Goal: Transaction & Acquisition: Purchase product/service

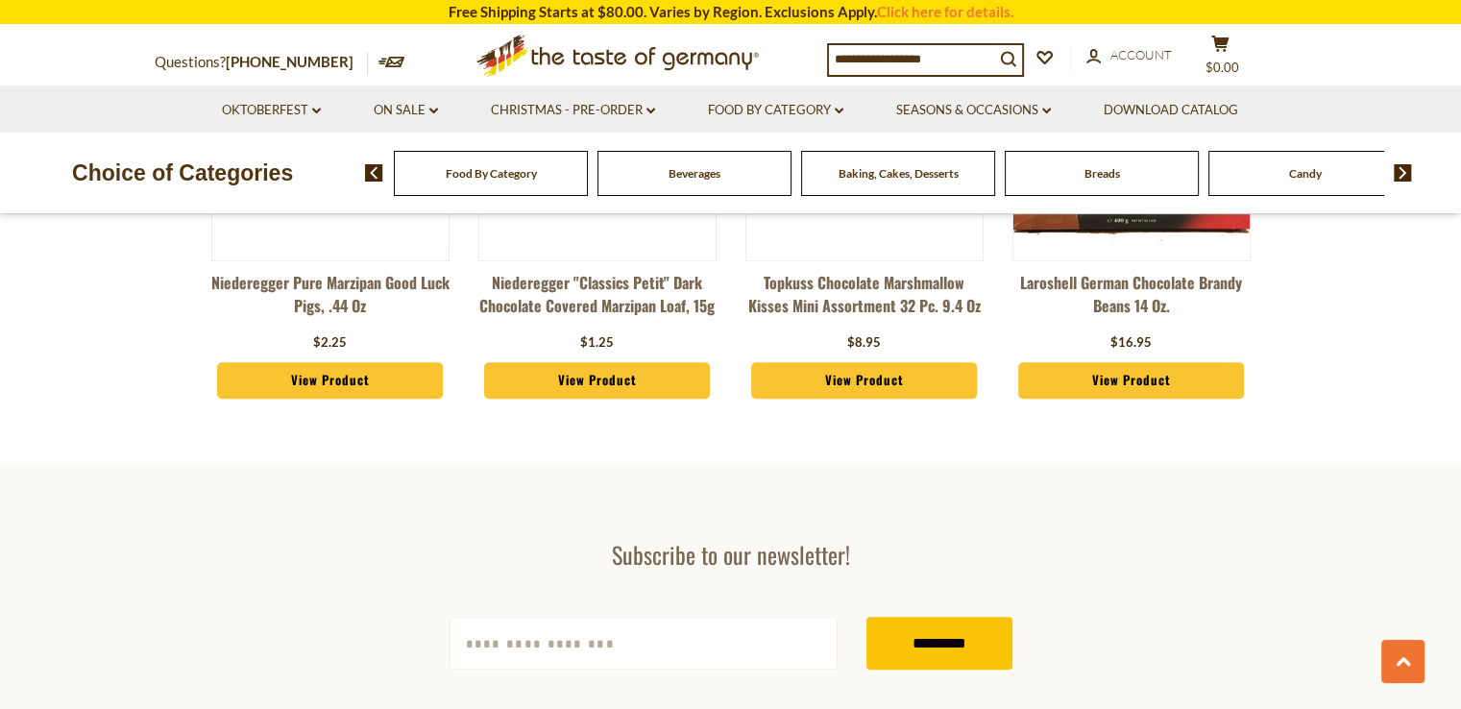
scroll to position [961, 0]
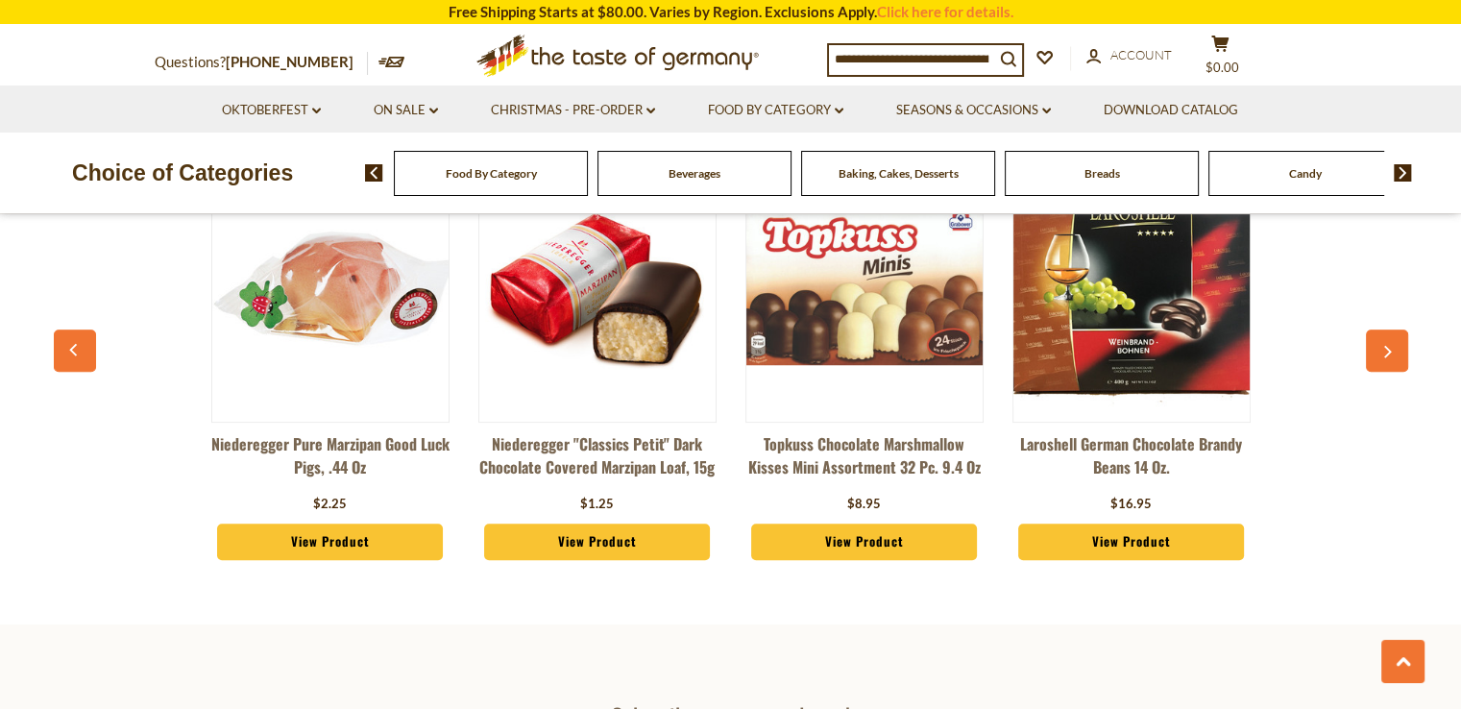
click at [588, 181] on div "Breads" at bounding box center [491, 173] width 194 height 45
click at [588, 176] on div "Breads" at bounding box center [491, 173] width 194 height 45
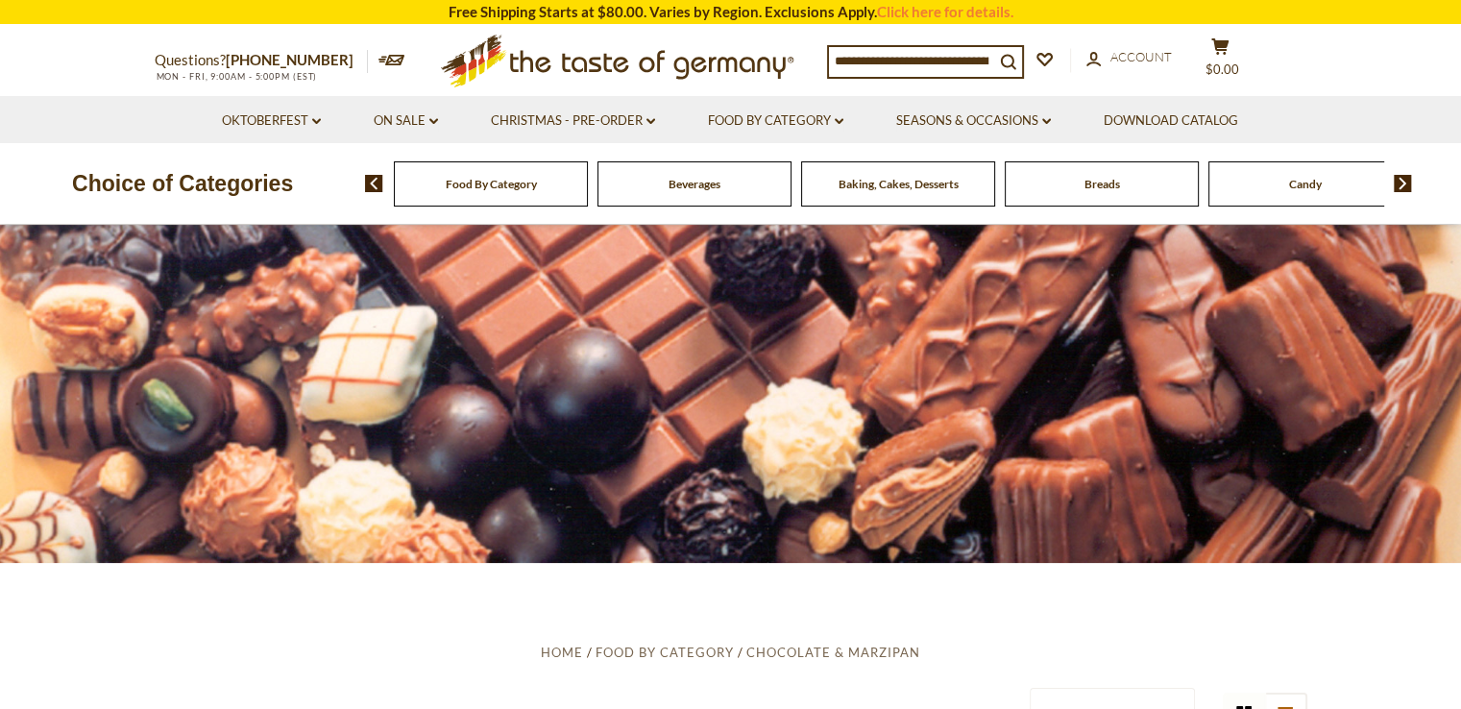
scroll to position [0, 0]
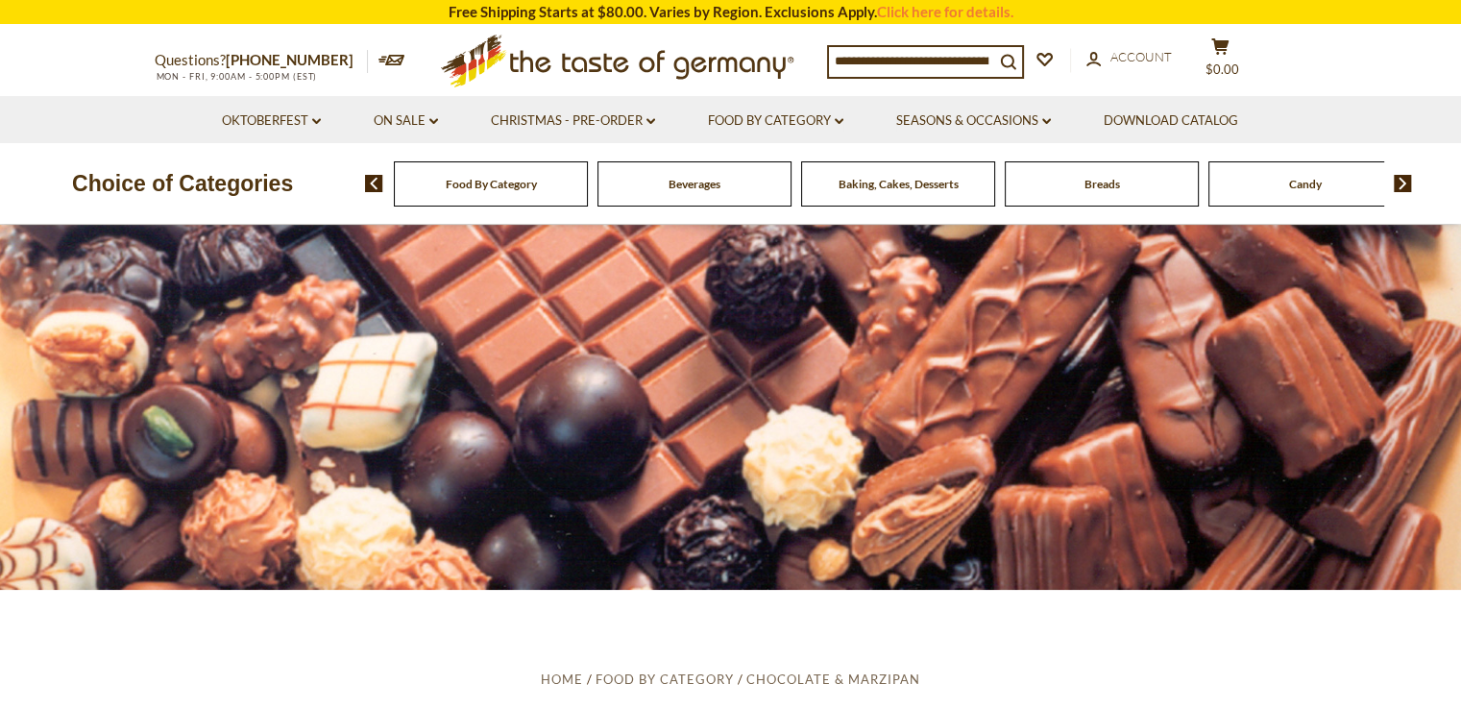
click at [588, 185] on div "Breads" at bounding box center [491, 183] width 194 height 45
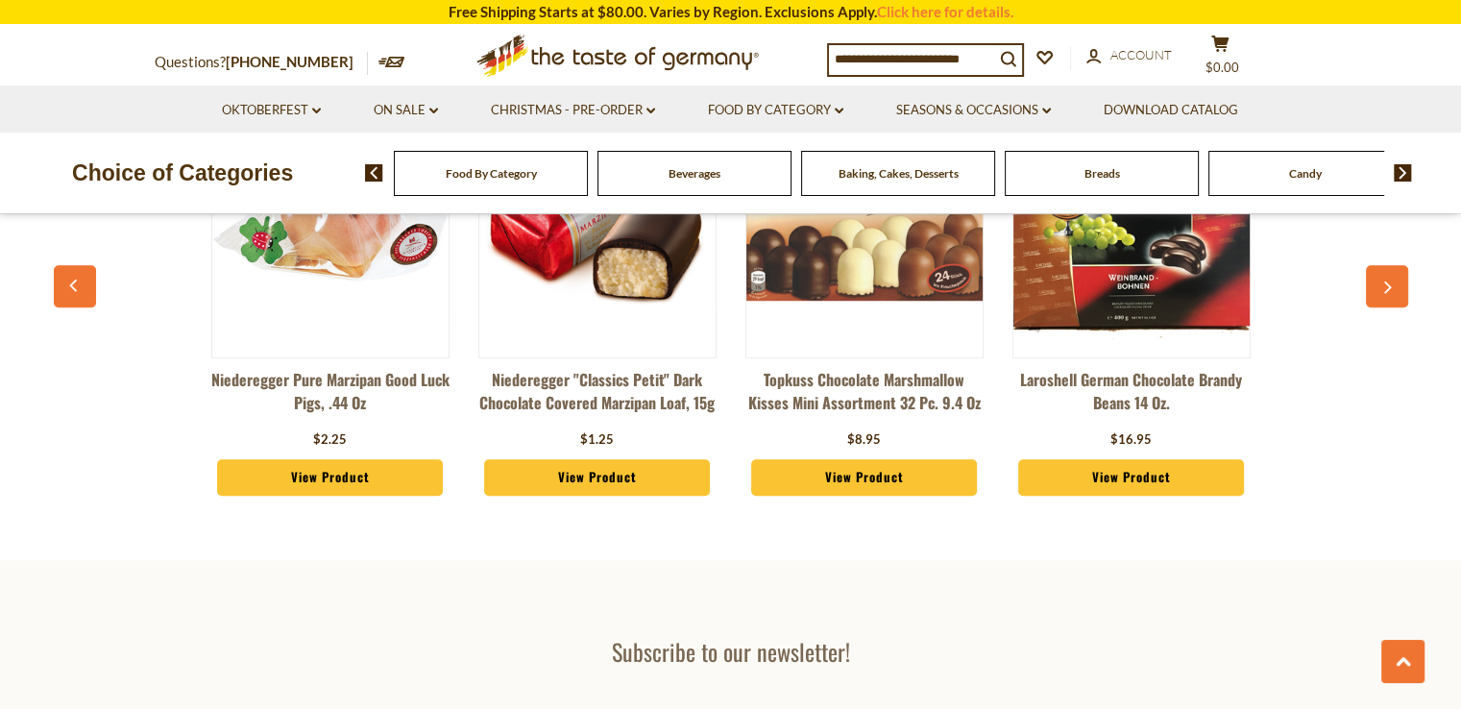
scroll to position [865, 0]
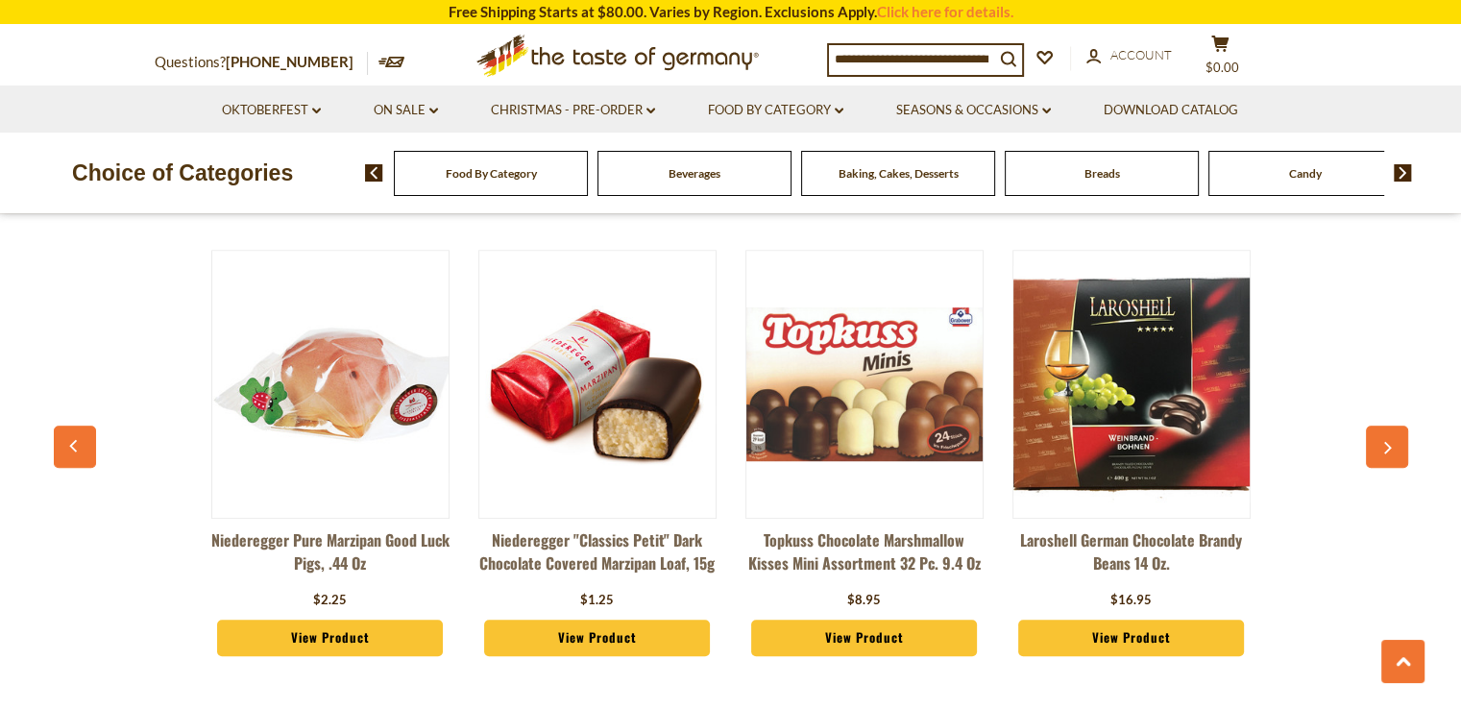
click at [1387, 447] on icon "button" at bounding box center [1387, 448] width 12 height 13
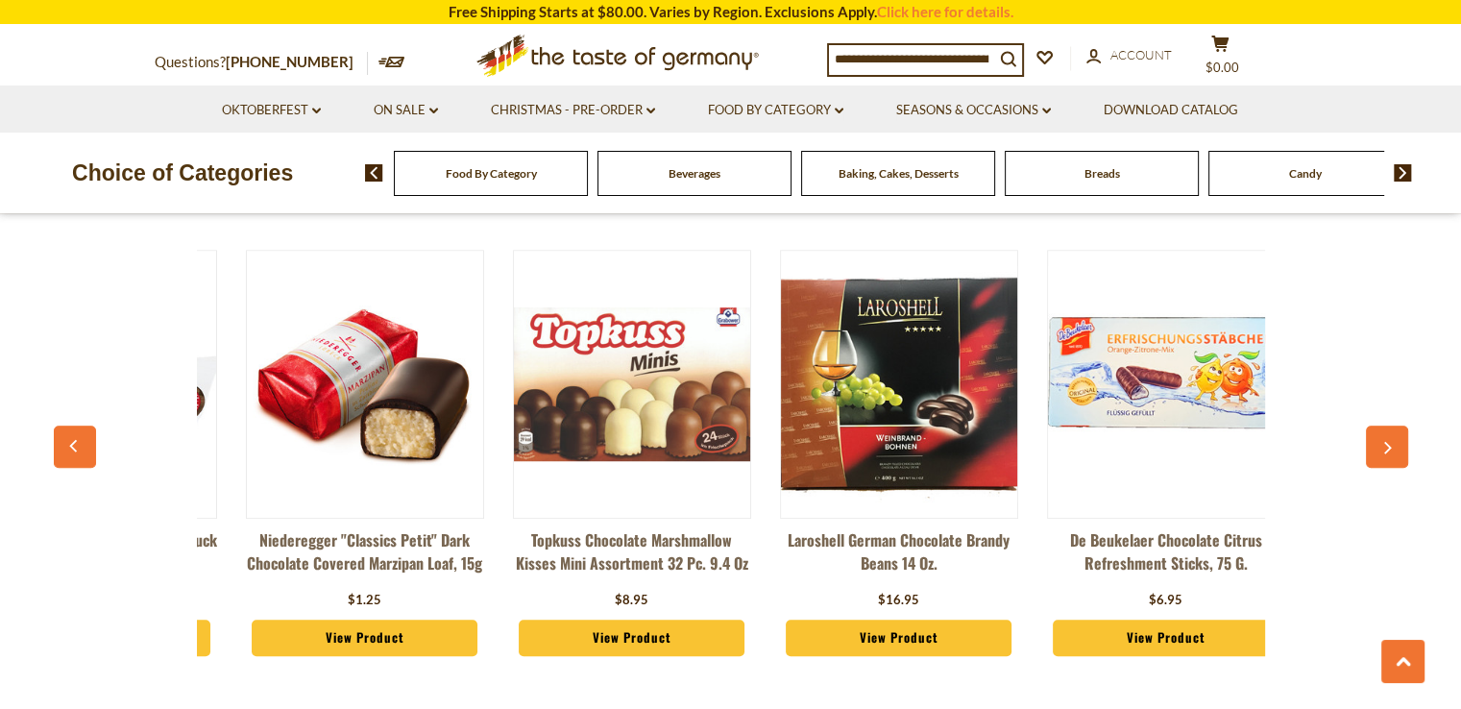
scroll to position [0, 267]
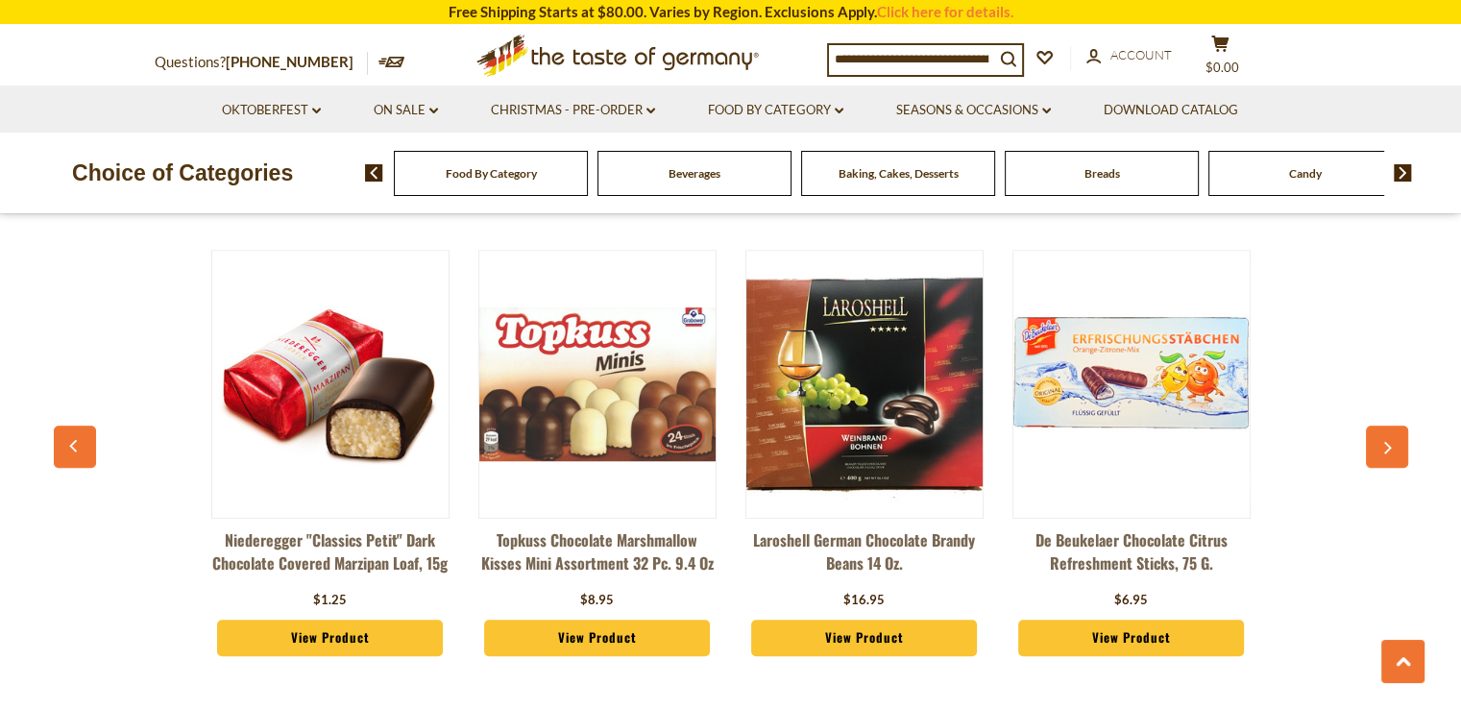
click at [1387, 447] on icon "button" at bounding box center [1387, 448] width 12 height 13
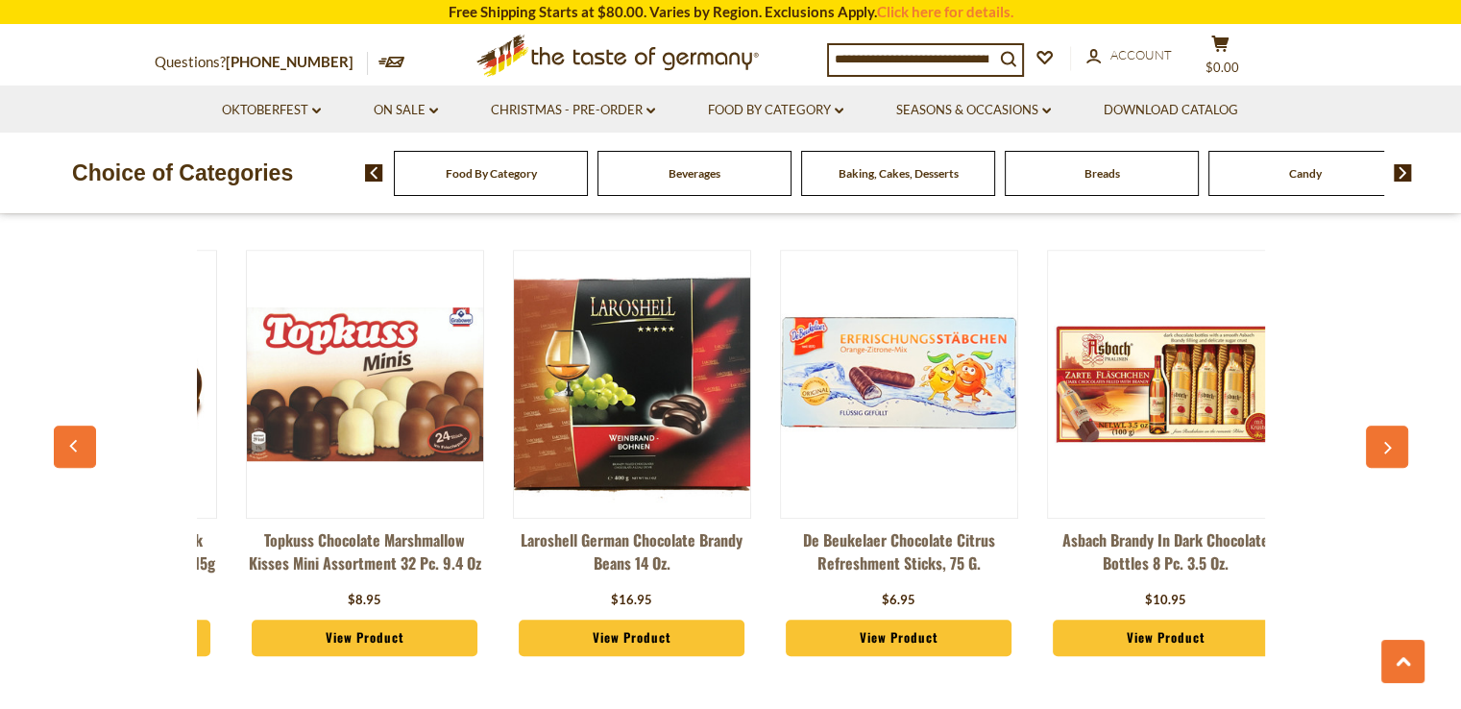
scroll to position [0, 534]
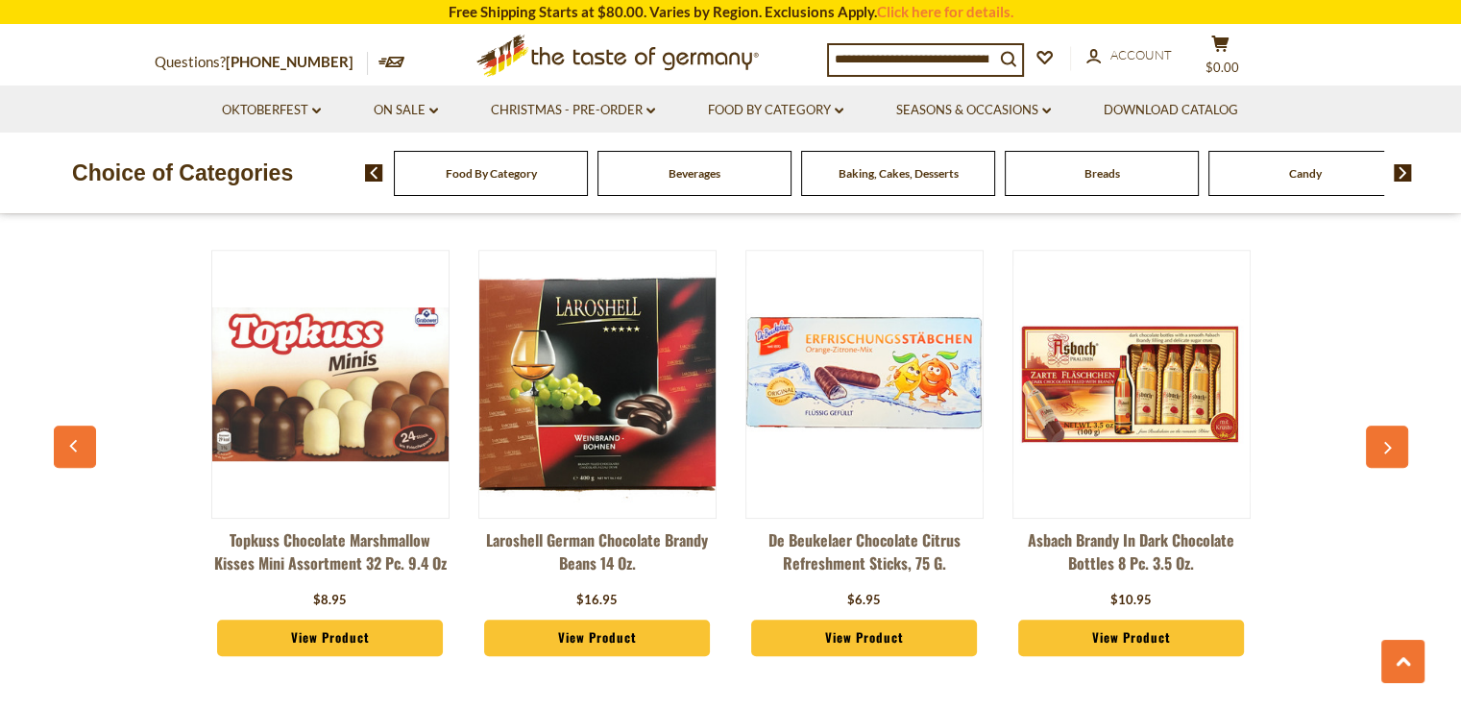
click at [1386, 447] on icon "button" at bounding box center [1387, 448] width 12 height 13
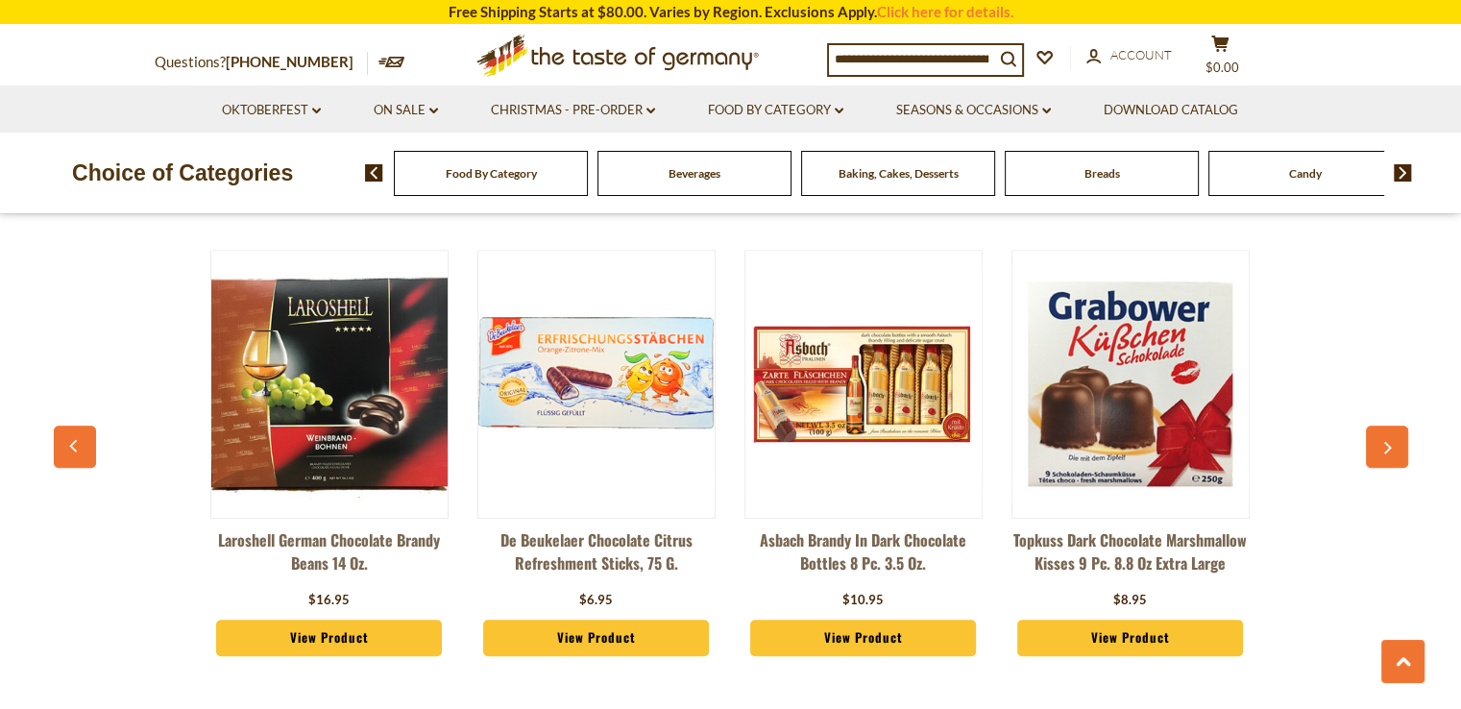
click at [1386, 447] on icon "button" at bounding box center [1387, 448] width 12 height 13
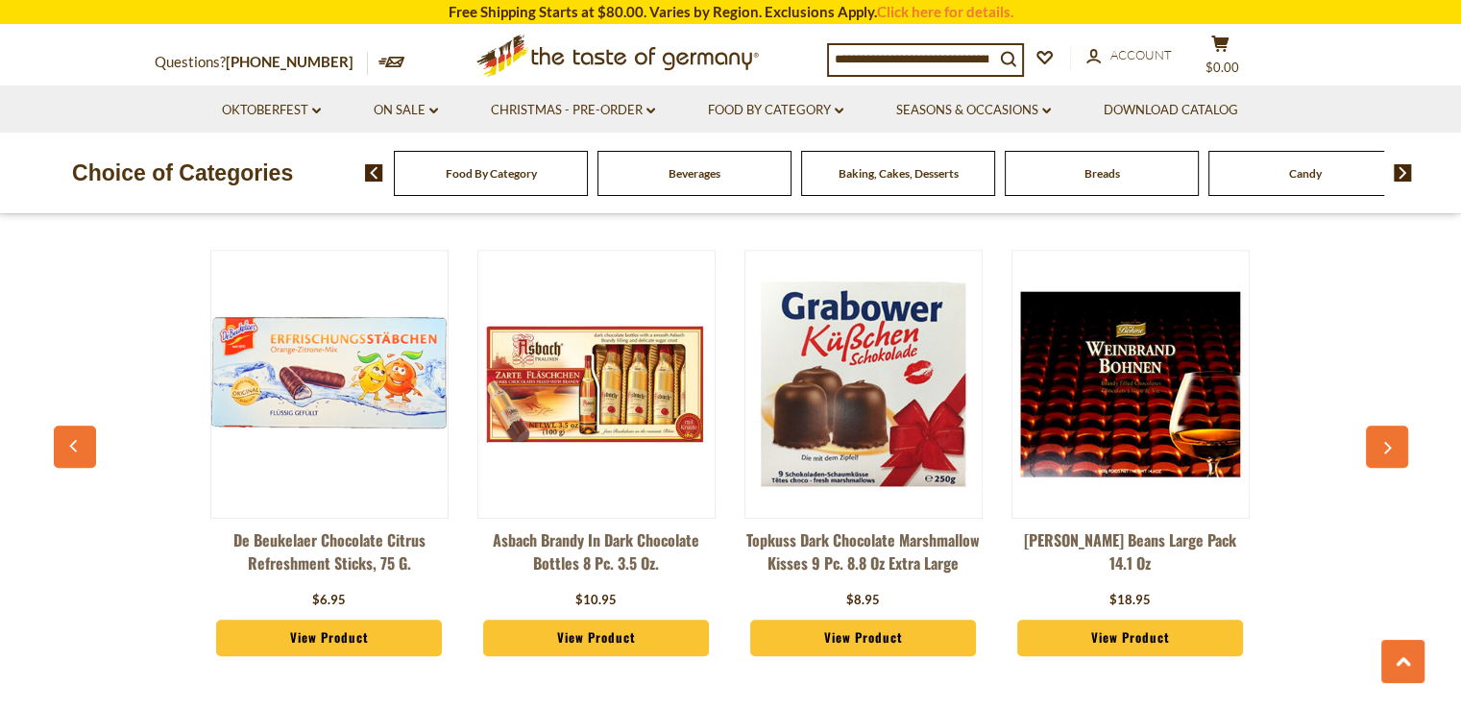
click at [1386, 447] on icon "button" at bounding box center [1387, 448] width 12 height 13
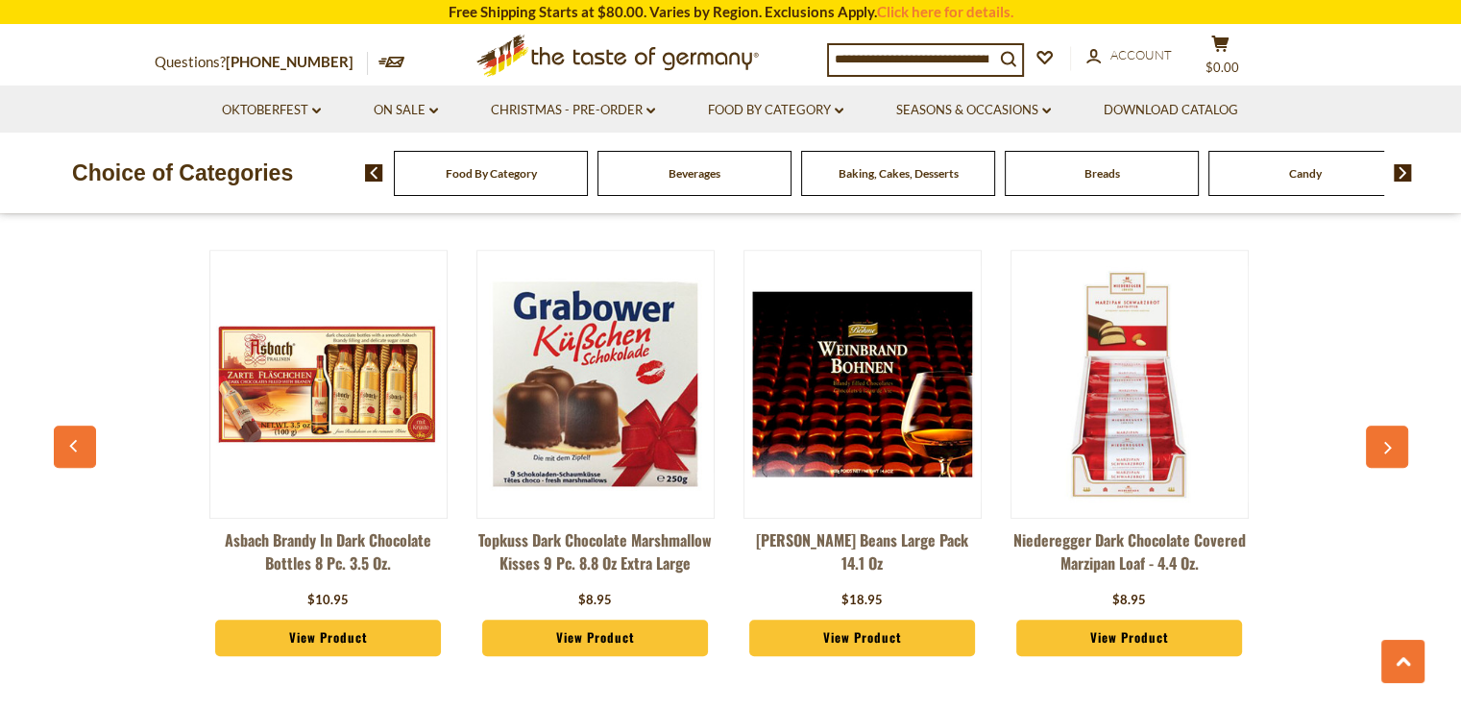
click at [1386, 447] on icon "button" at bounding box center [1387, 448] width 12 height 13
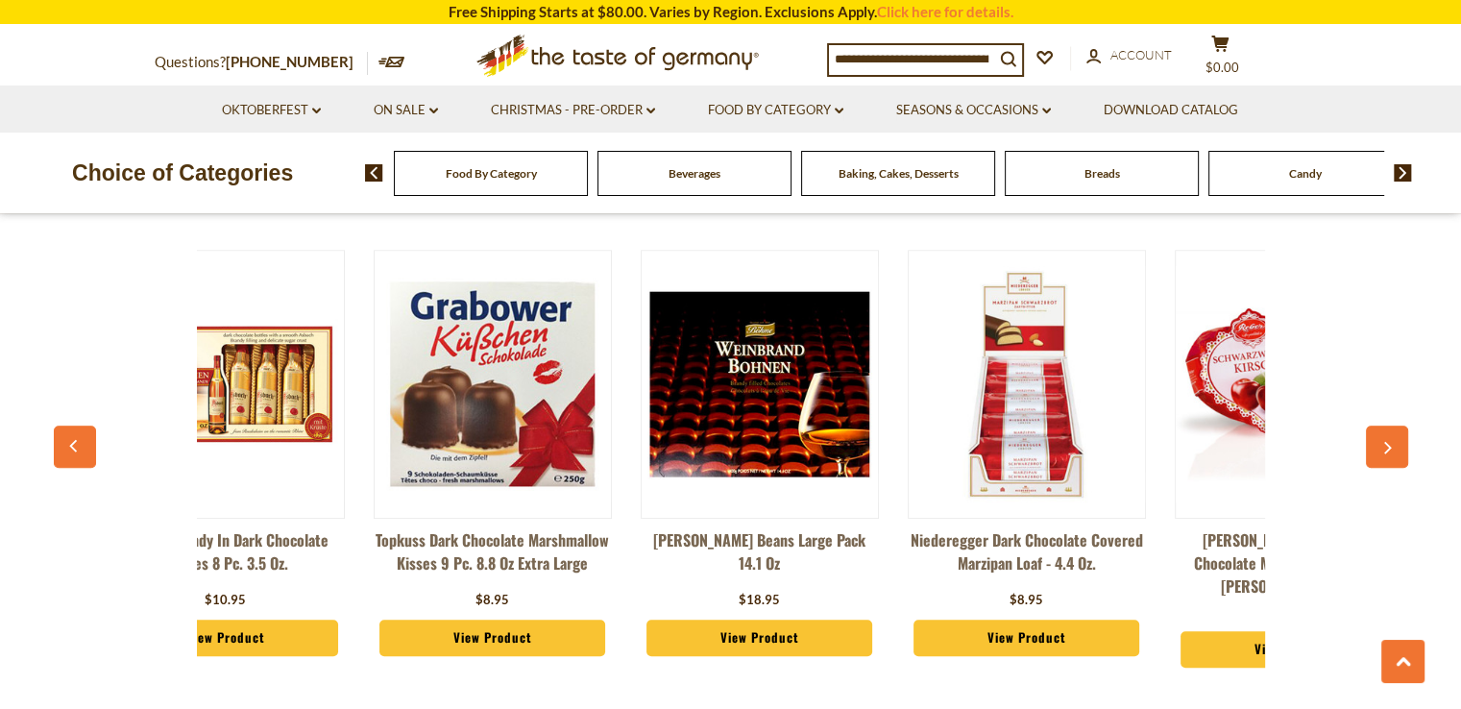
click at [1386, 447] on icon "button" at bounding box center [1387, 448] width 12 height 13
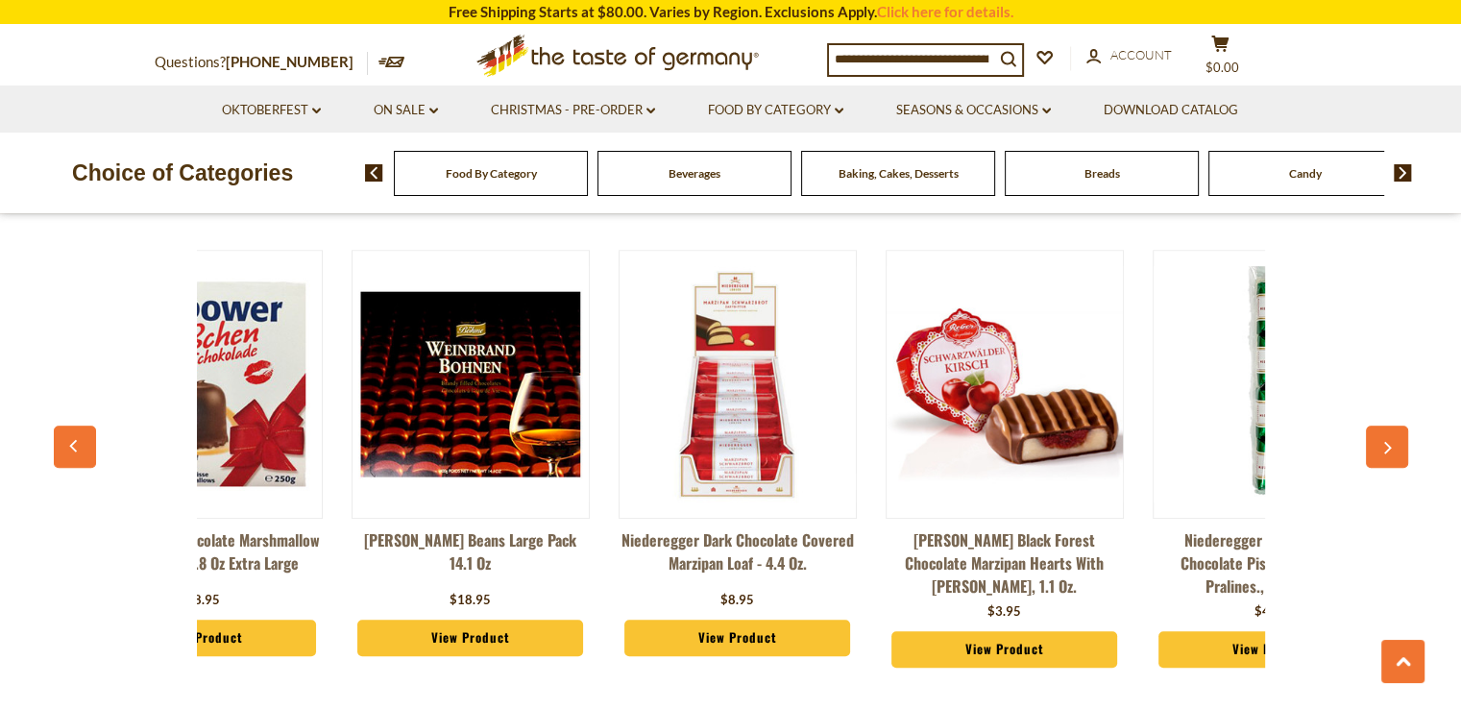
click at [1386, 447] on icon "button" at bounding box center [1387, 448] width 12 height 13
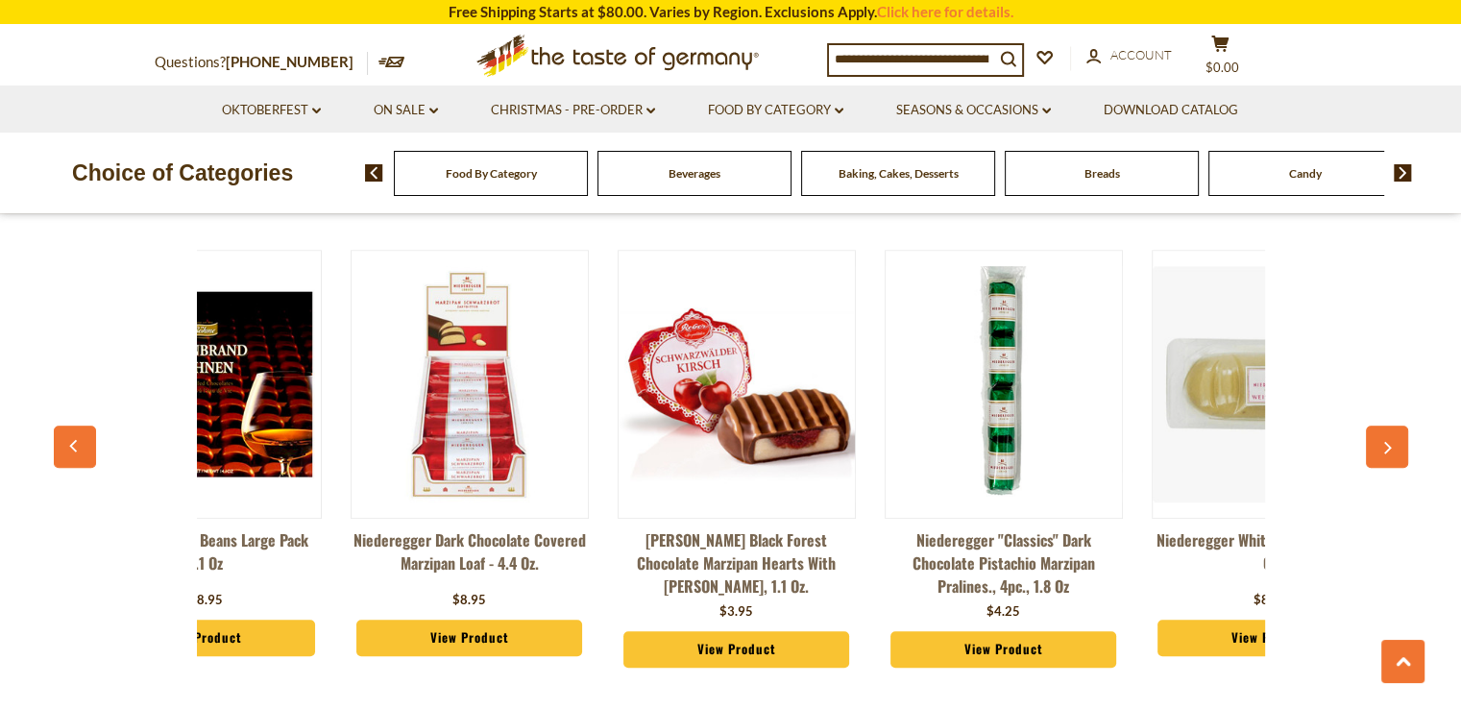
click at [1384, 447] on icon "button" at bounding box center [1387, 448] width 12 height 13
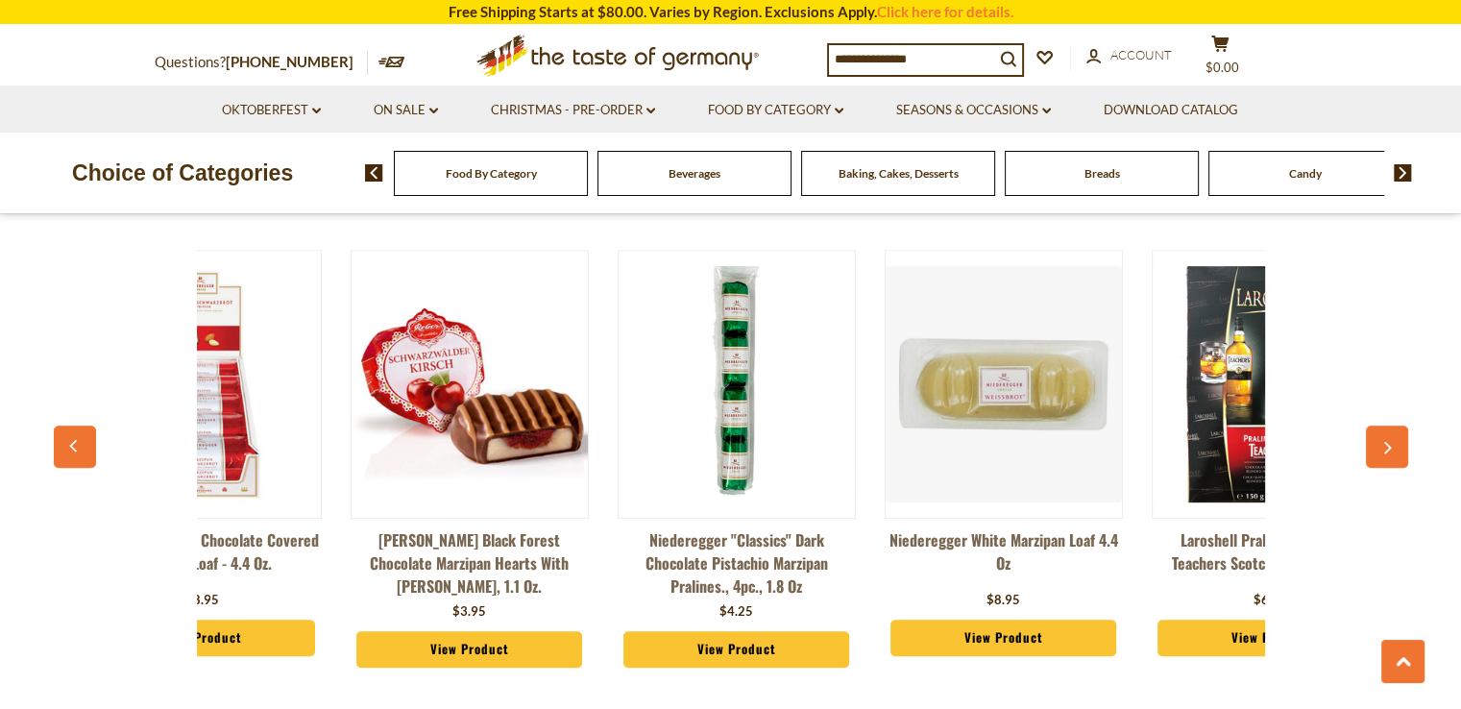
click at [1384, 447] on icon "button" at bounding box center [1387, 448] width 12 height 13
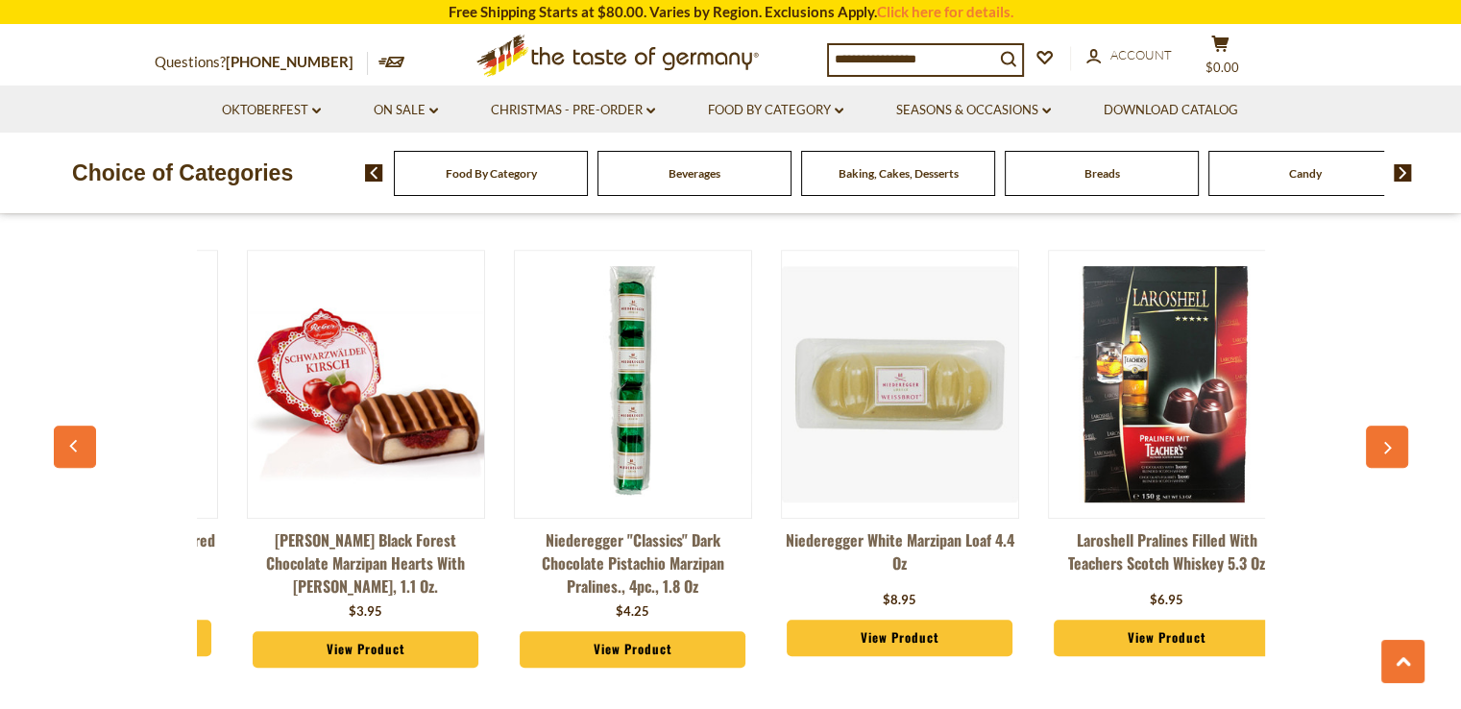
click at [1384, 447] on icon "button" at bounding box center [1387, 448] width 12 height 13
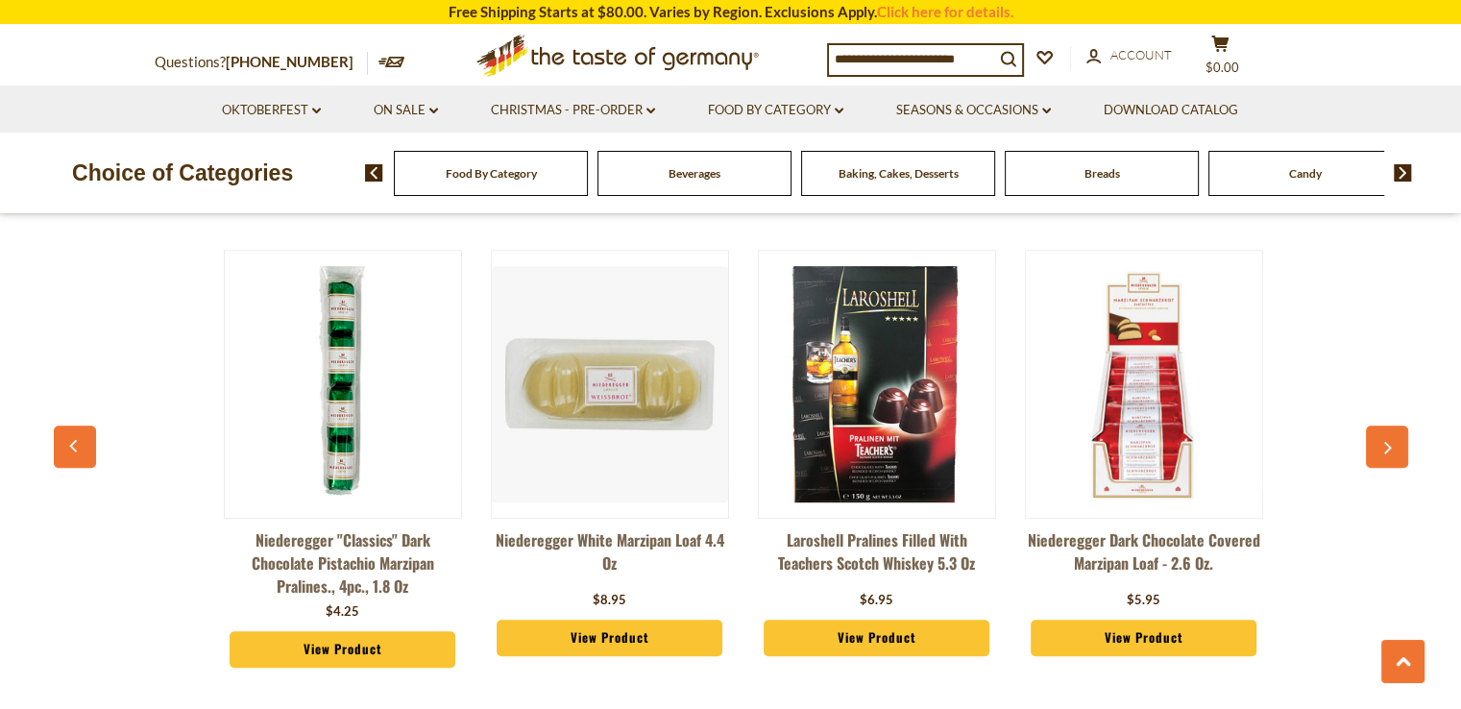
click at [1384, 447] on icon "button" at bounding box center [1387, 448] width 12 height 13
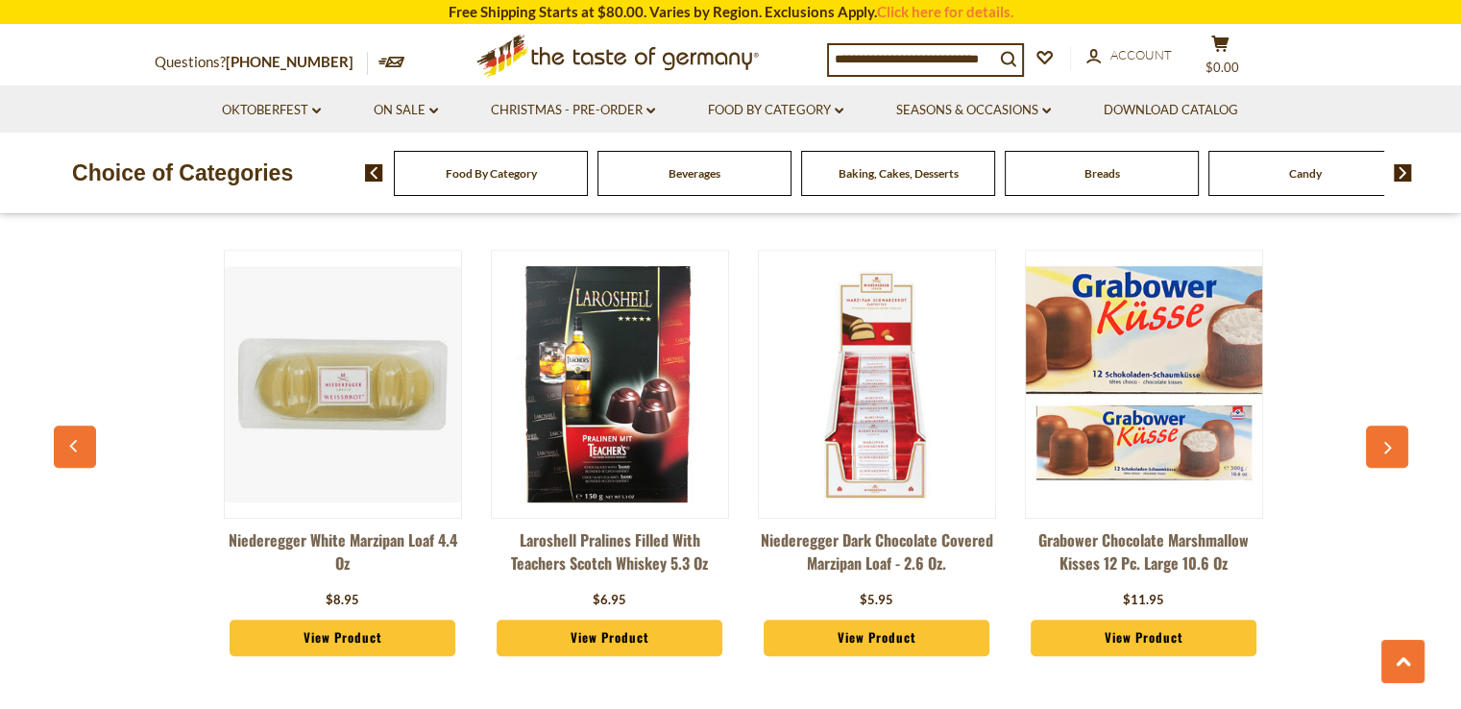
click at [1384, 447] on icon "button" at bounding box center [1387, 448] width 12 height 13
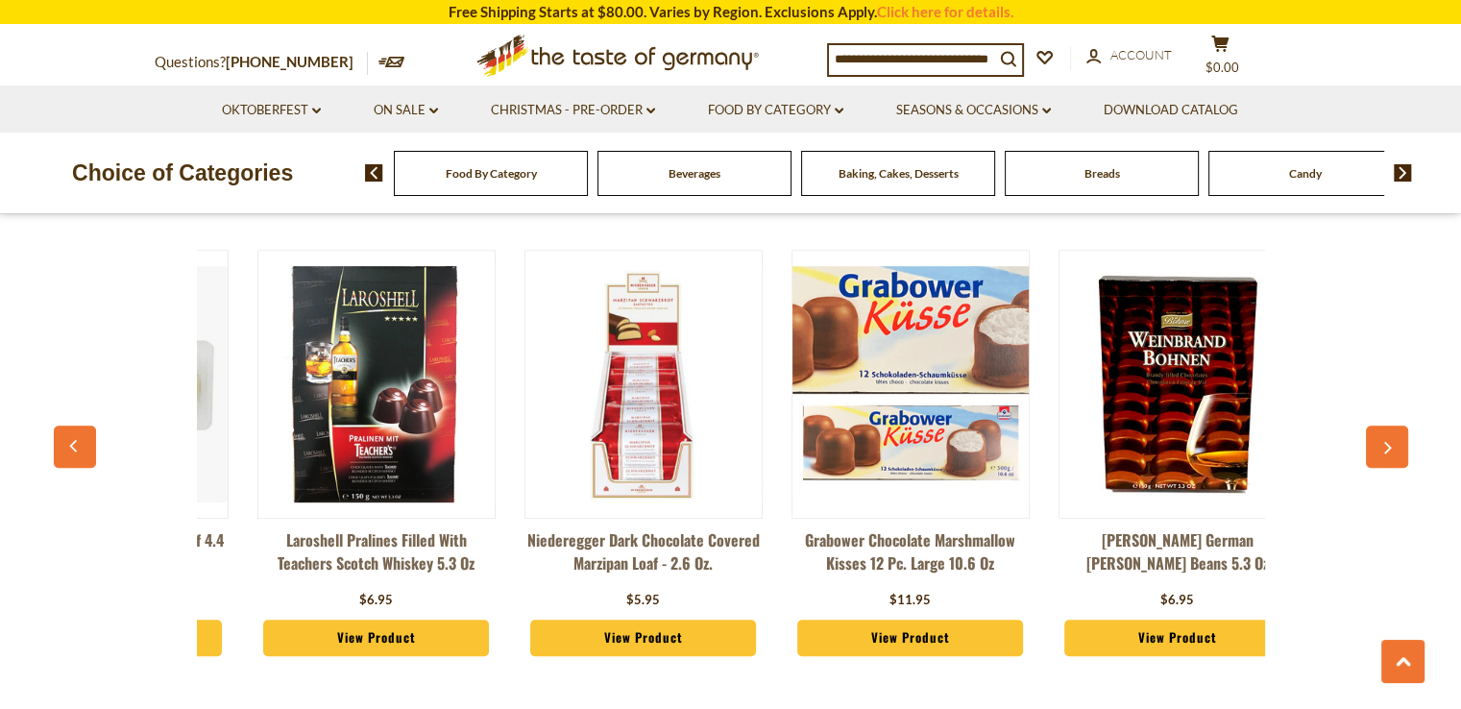
scroll to position [0, 3194]
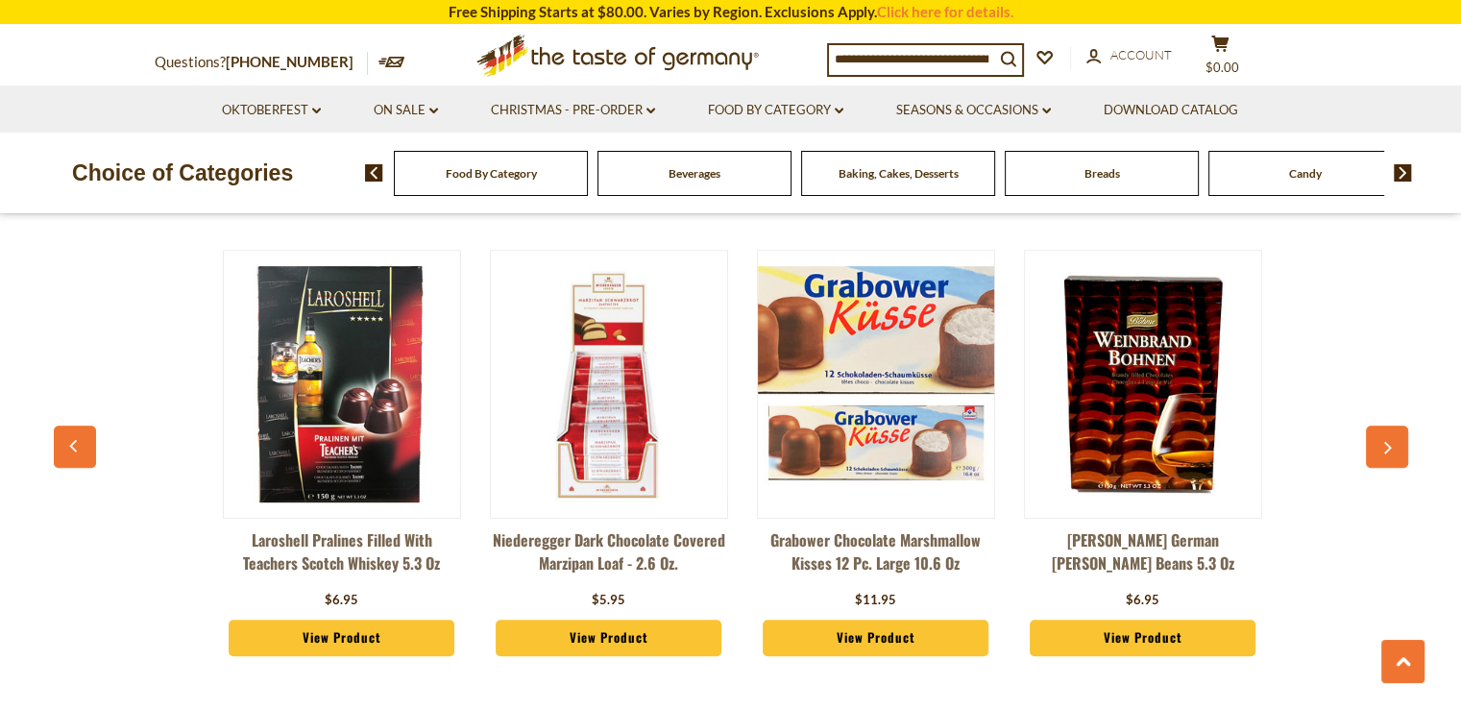
click at [588, 170] on div "Candy" at bounding box center [491, 173] width 194 height 45
click at [1407, 178] on img at bounding box center [1403, 172] width 18 height 17
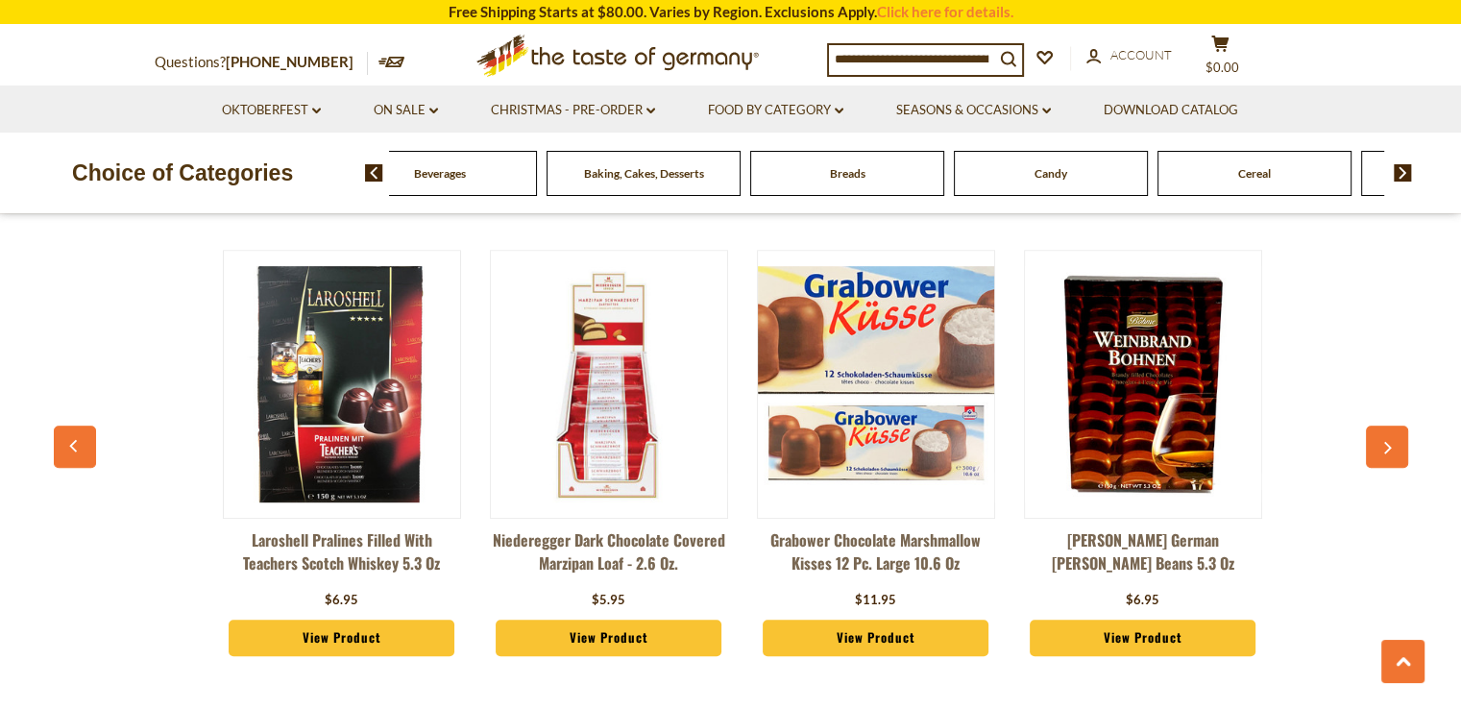
click at [849, 112] on li "Food By Category dropdown_arrow All Food By Category Taste of Germany Collectio…" at bounding box center [775, 109] width 185 height 47
click at [838, 116] on link "Food By Category dropdown_arrow" at bounding box center [775, 110] width 135 height 21
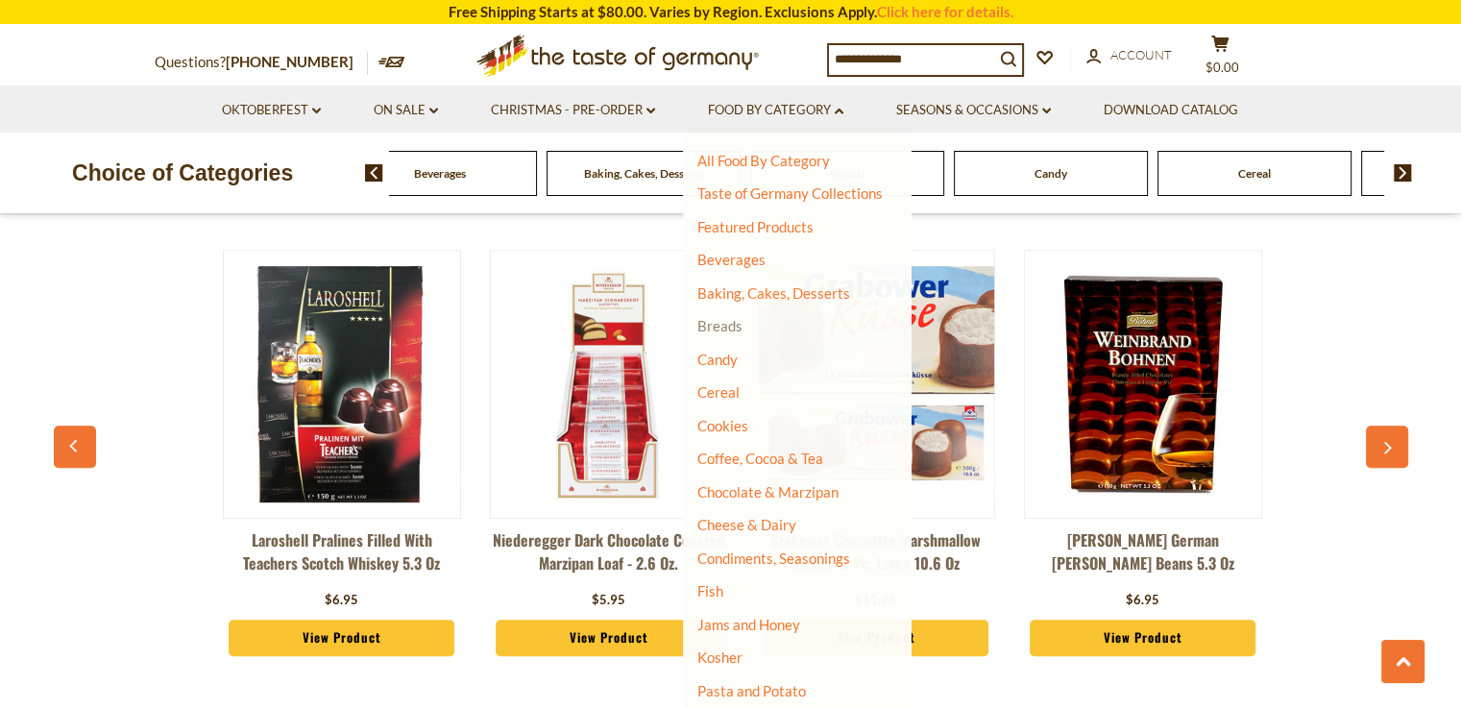
click at [725, 333] on link "Breads" at bounding box center [720, 325] width 45 height 17
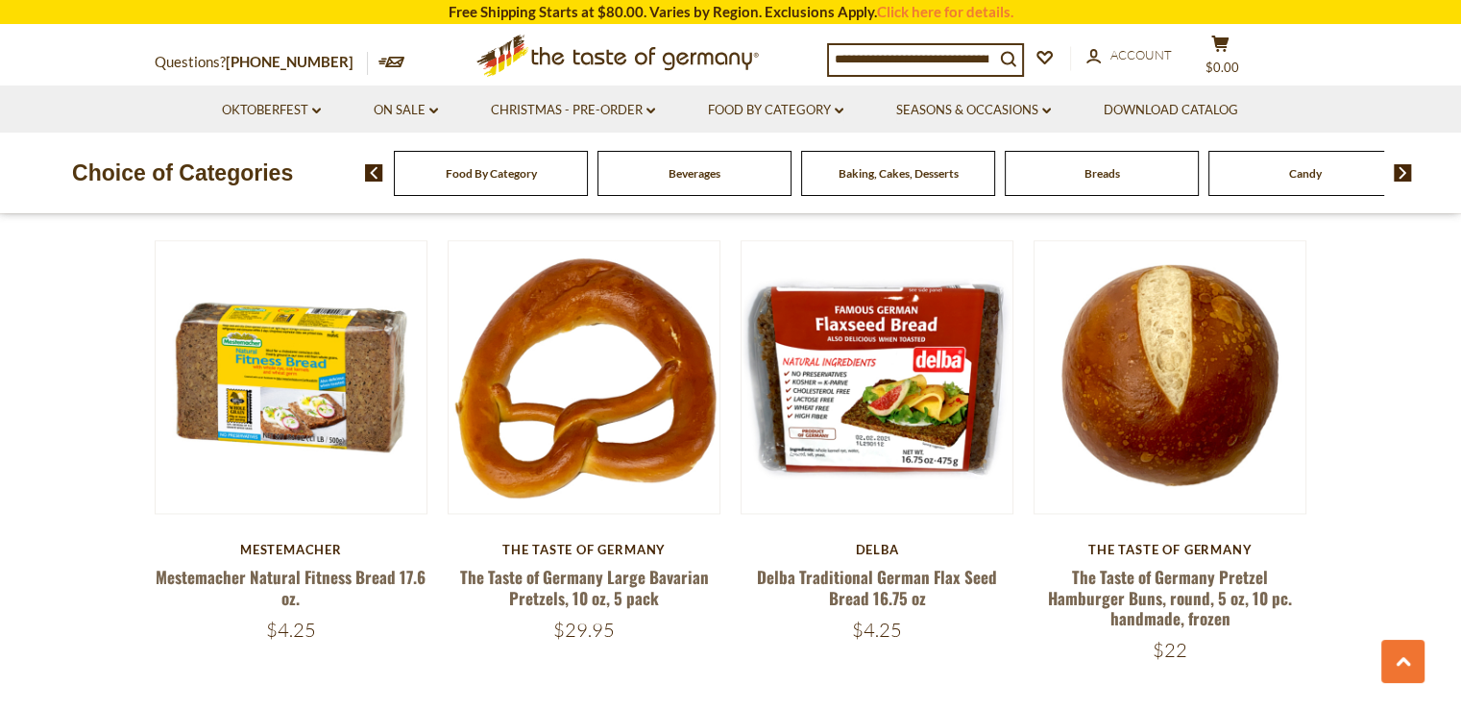
scroll to position [2206, 0]
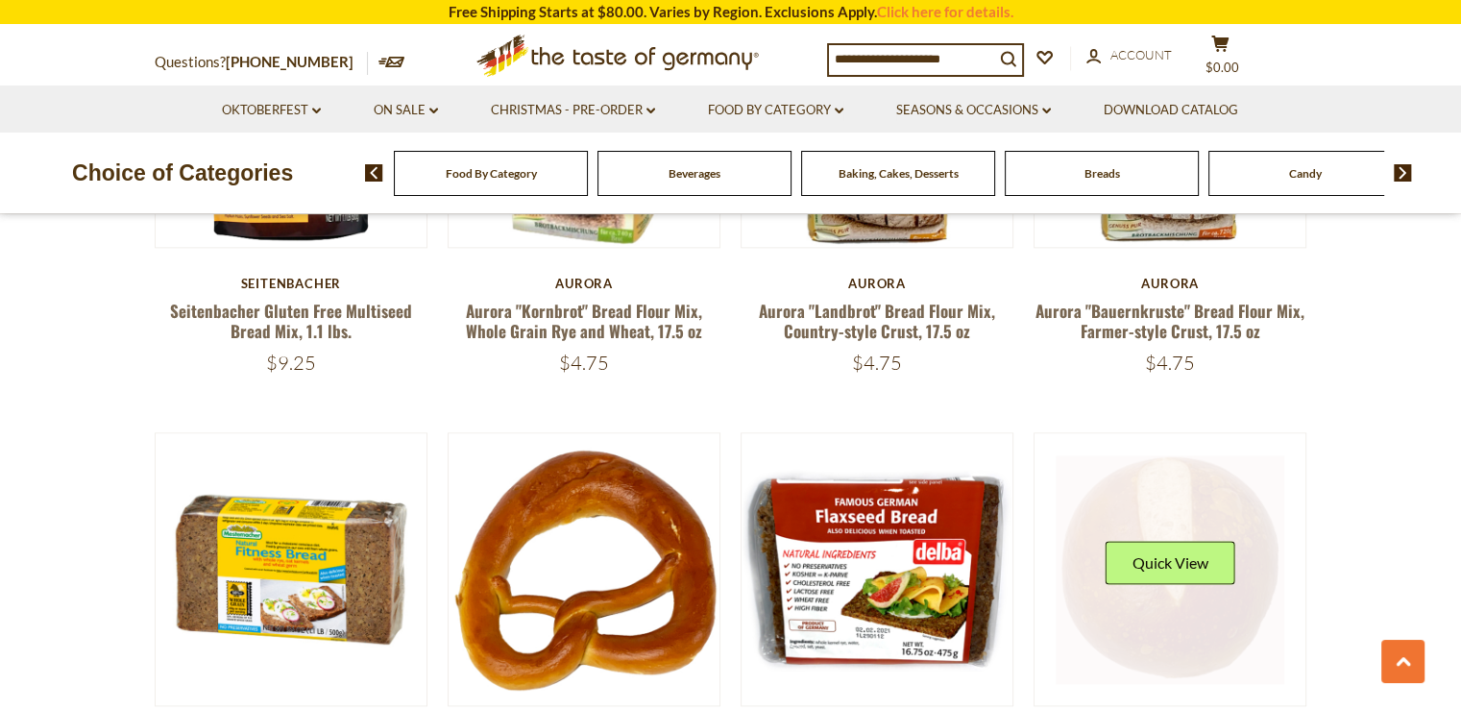
click at [1110, 484] on link at bounding box center [1170, 569] width 229 height 229
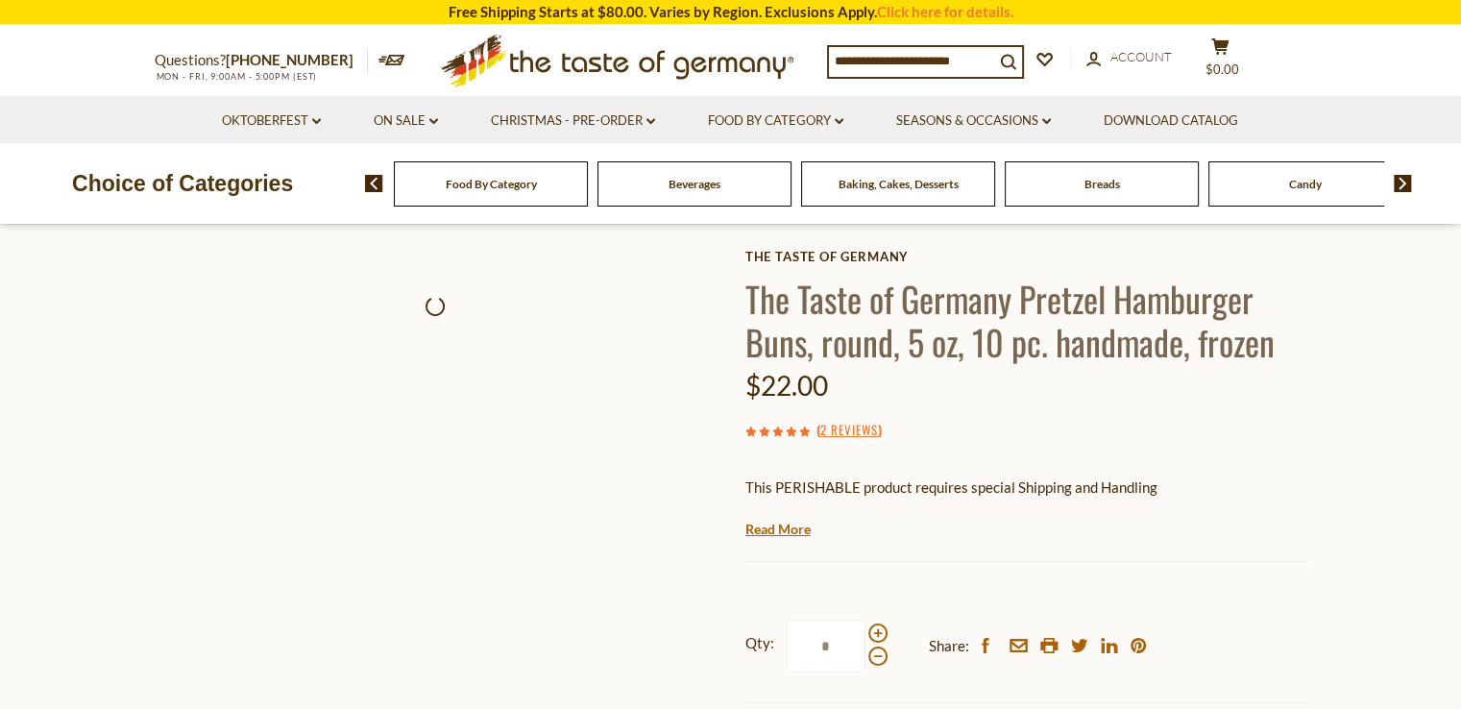
scroll to position [192, 0]
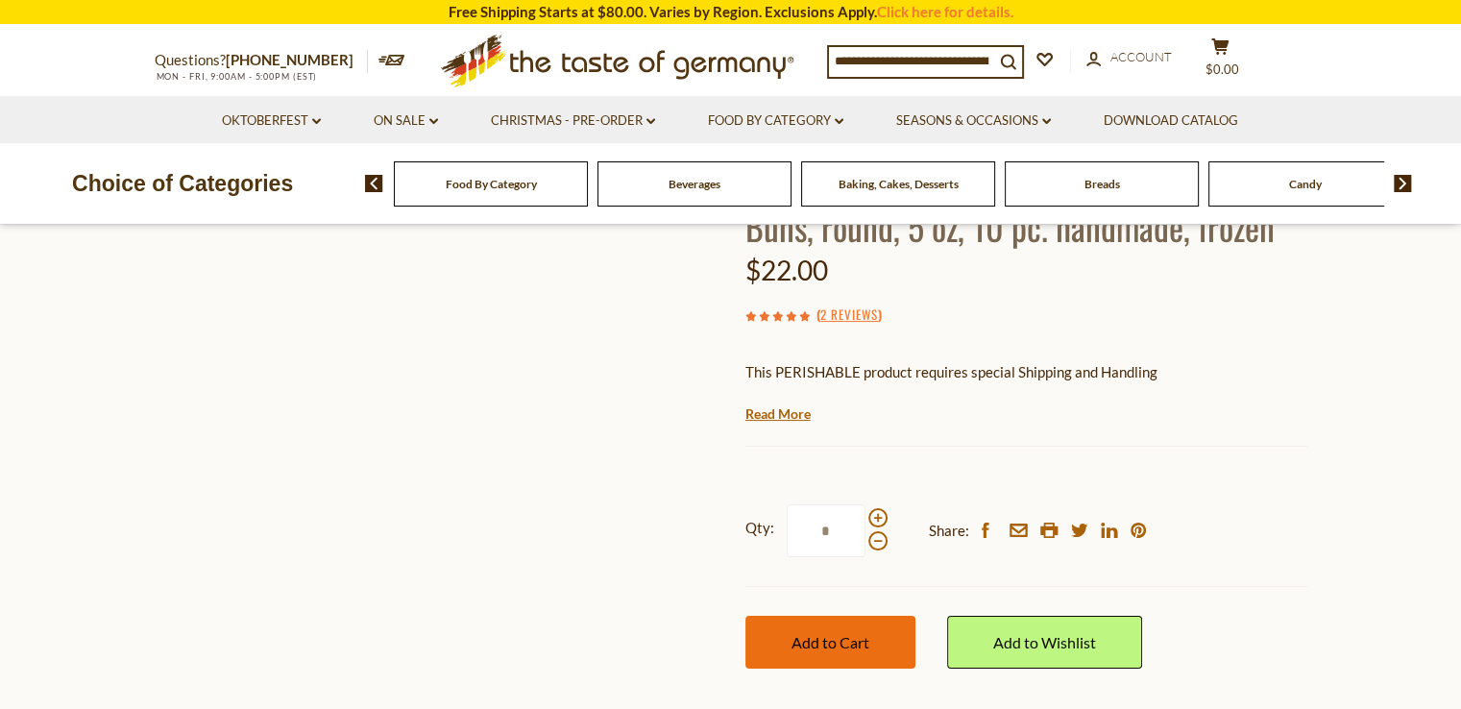
click at [855, 626] on button "Add to Cart" at bounding box center [831, 642] width 170 height 53
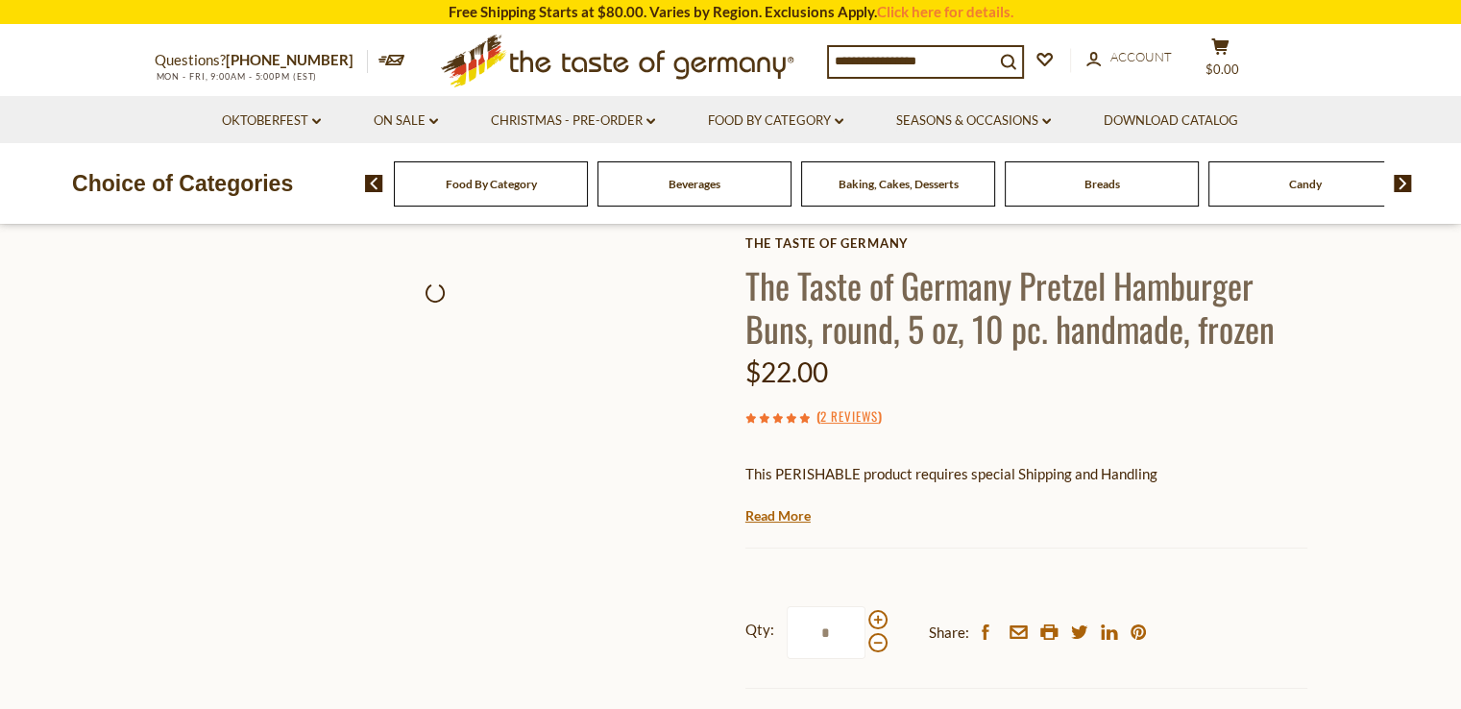
scroll to position [0, 0]
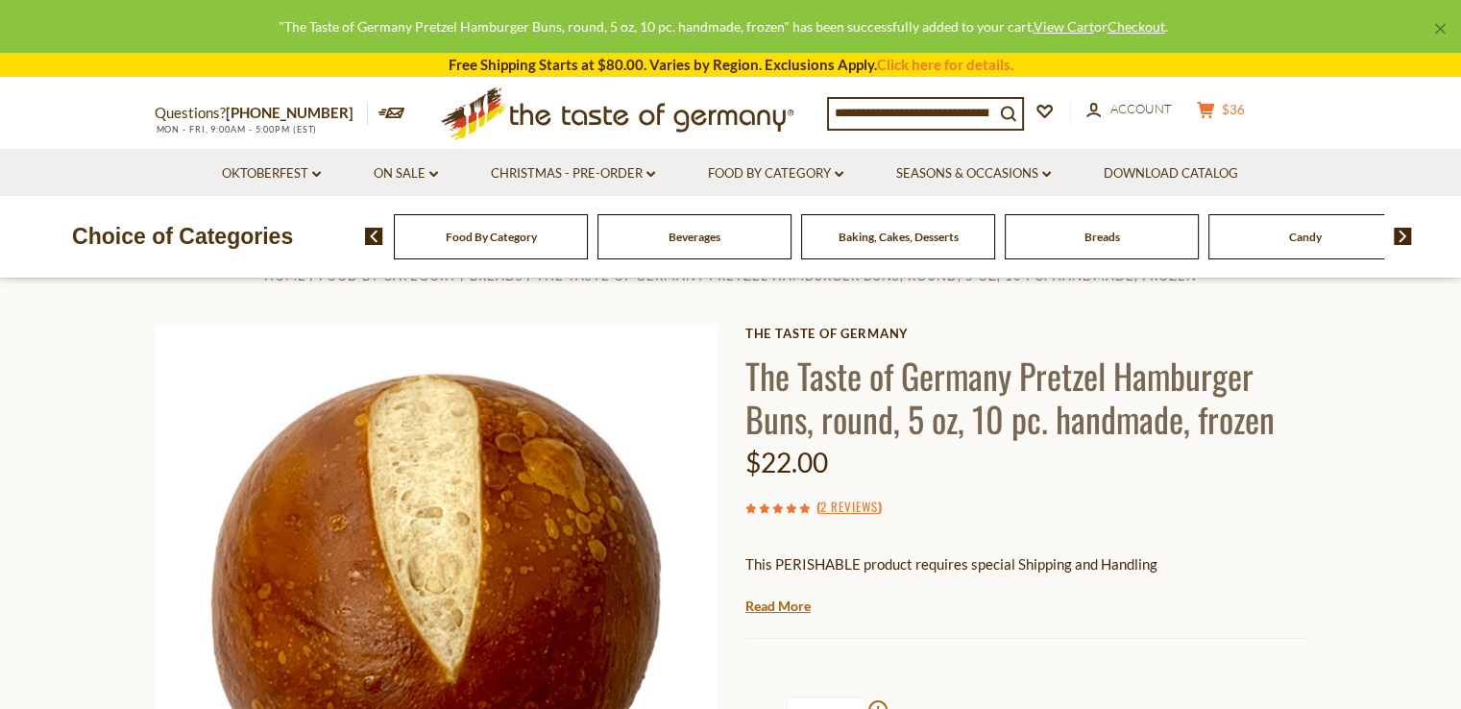
click at [1245, 113] on span "$36" at bounding box center [1233, 109] width 23 height 15
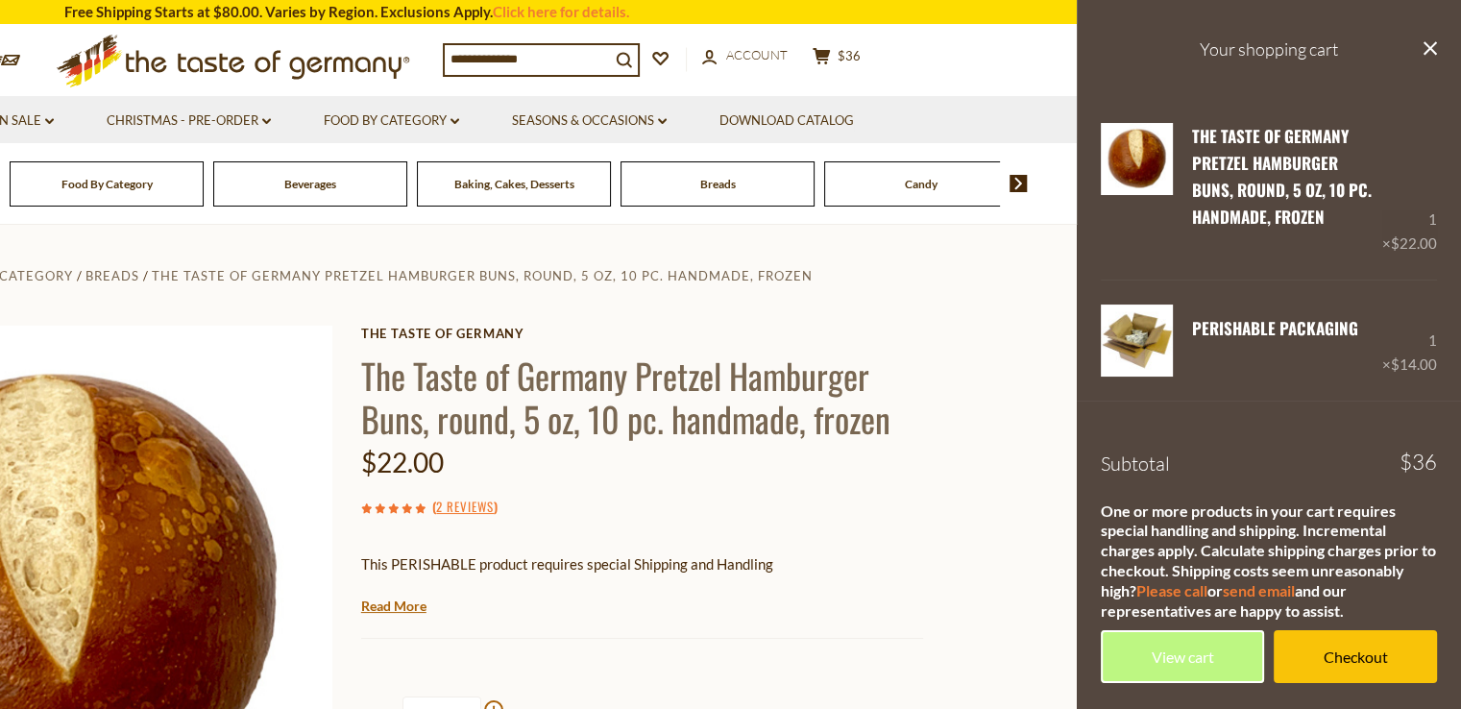
click at [1429, 40] on button "close" at bounding box center [1430, 50] width 14 height 24
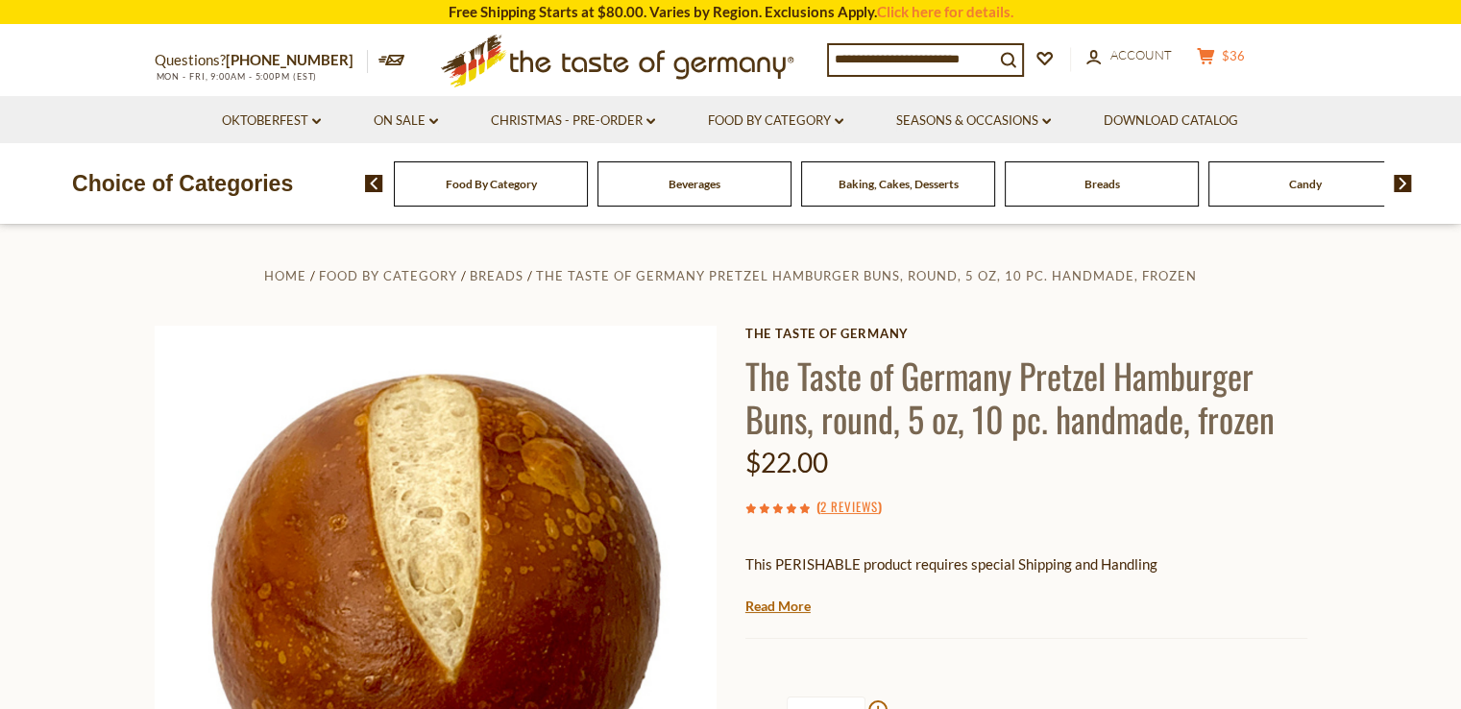
click at [1232, 49] on button "cart $36" at bounding box center [1221, 59] width 58 height 24
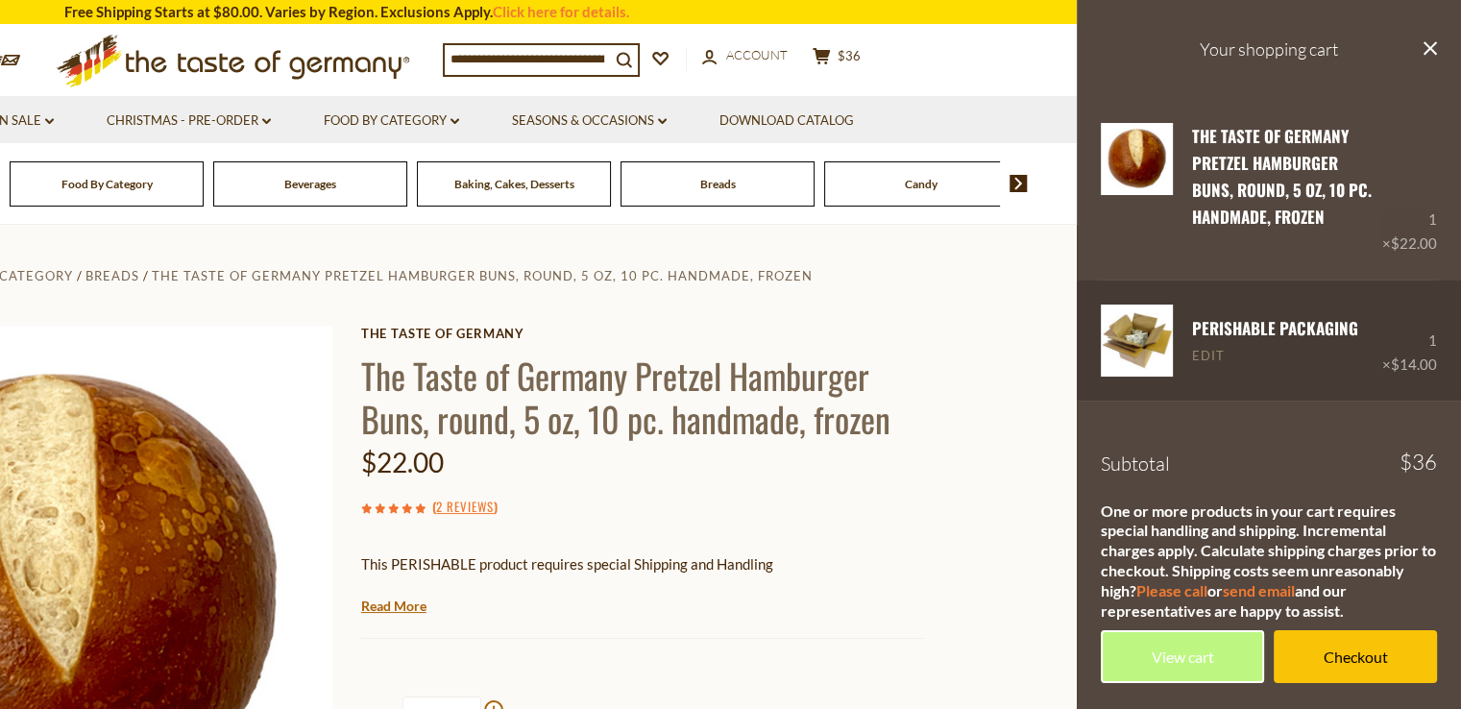
click at [1207, 354] on link "Edit" at bounding box center [1208, 356] width 33 height 17
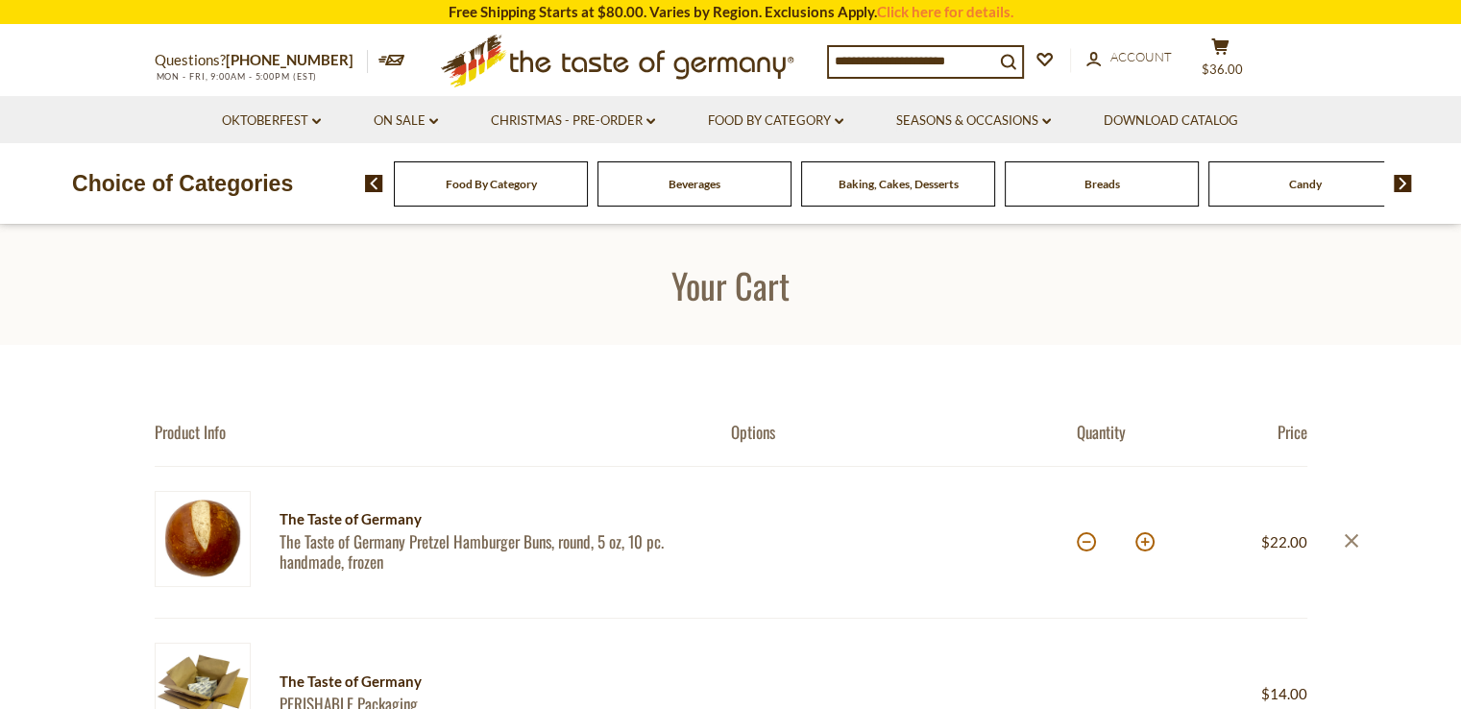
click at [1349, 539] on icon at bounding box center [1350, 540] width 13 height 13
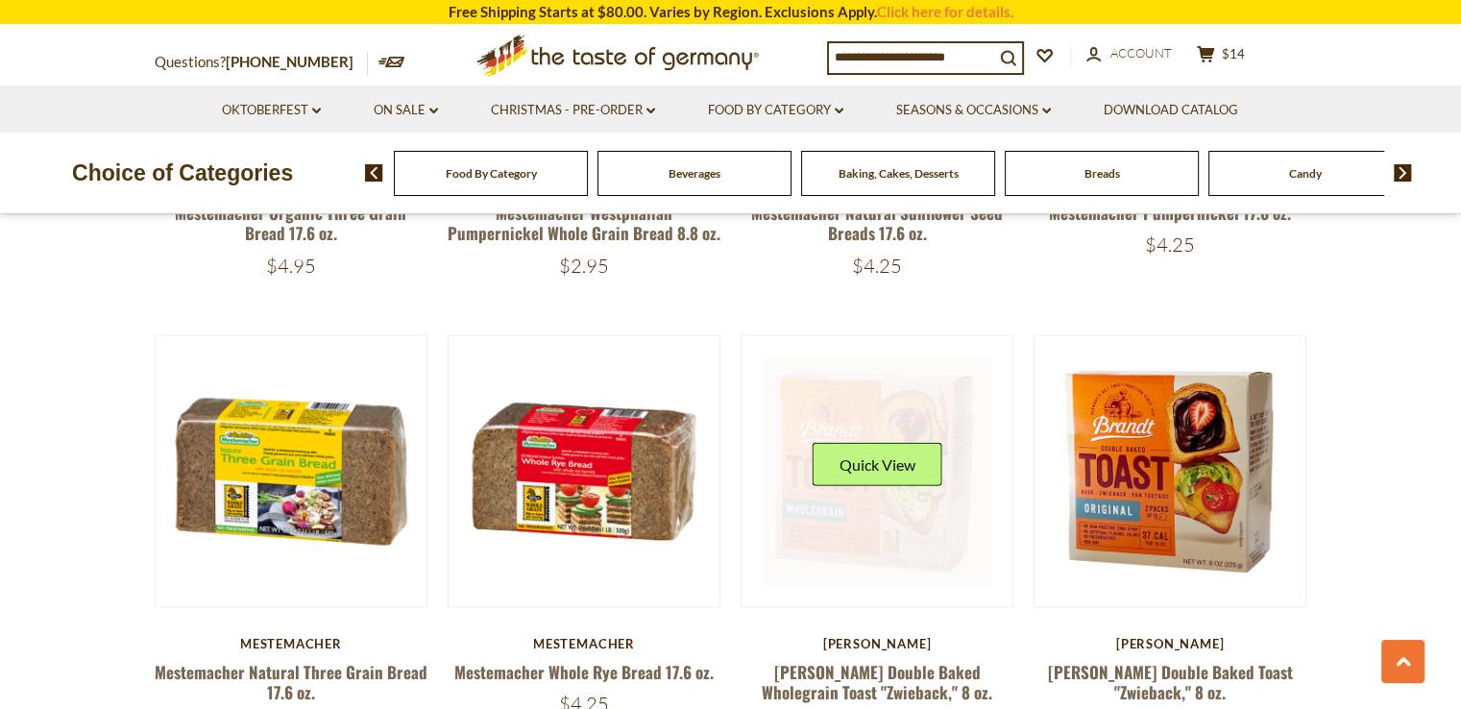
scroll to position [4151, 0]
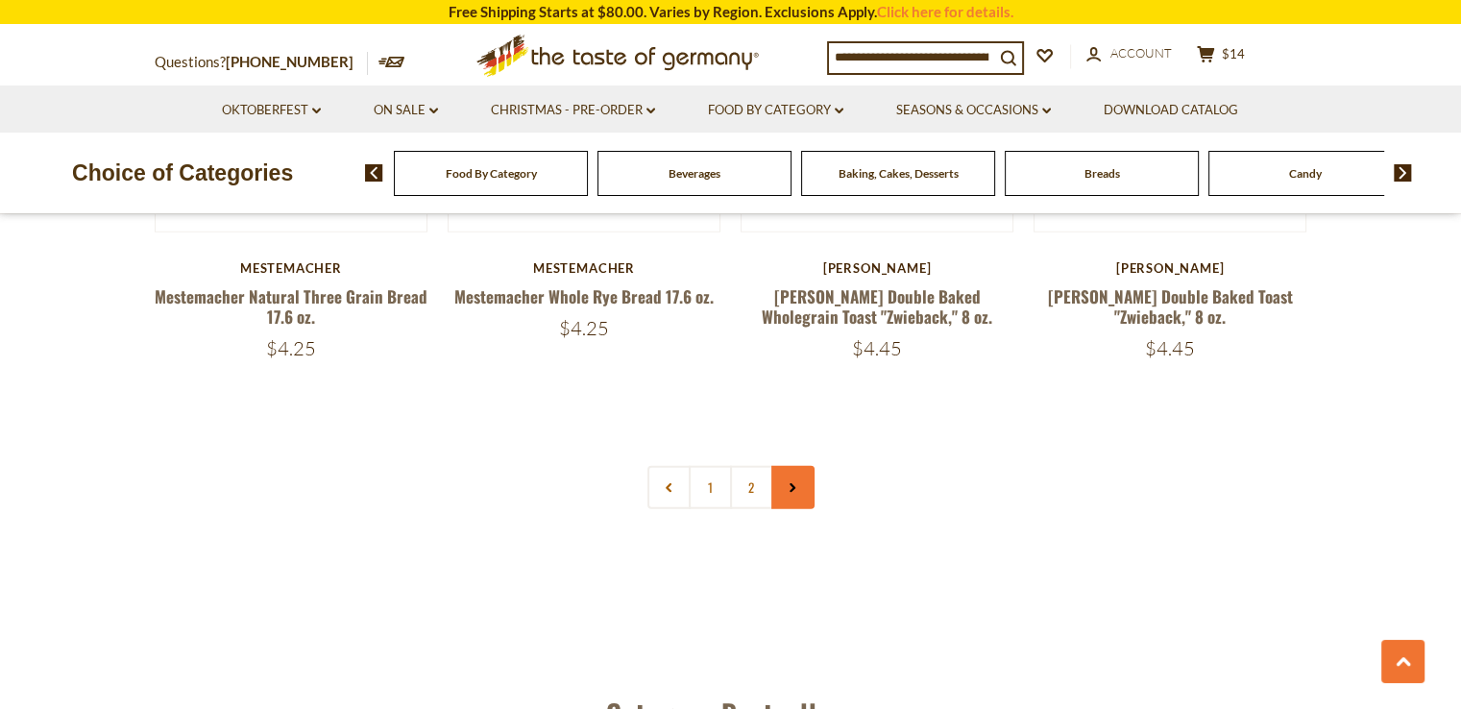
click at [780, 472] on link at bounding box center [793, 487] width 43 height 43
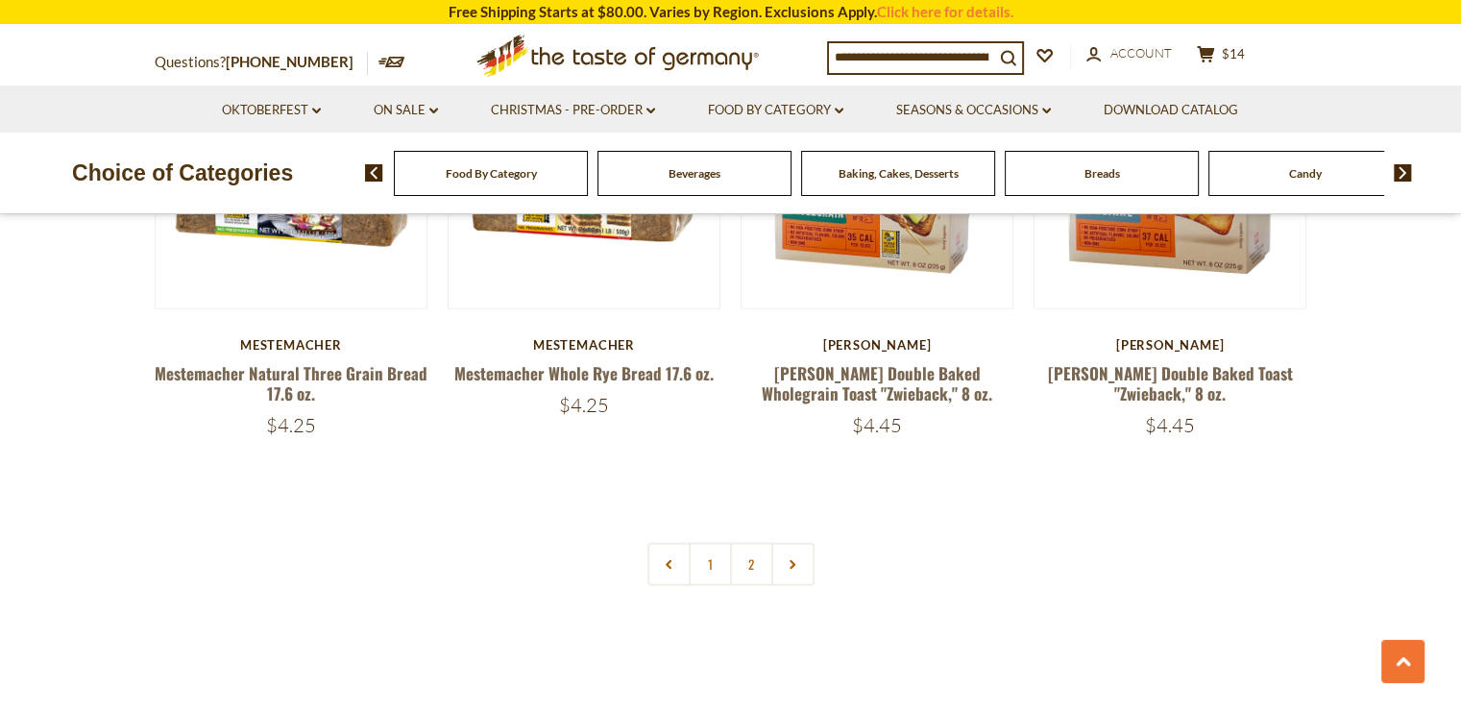
scroll to position [4631, 0]
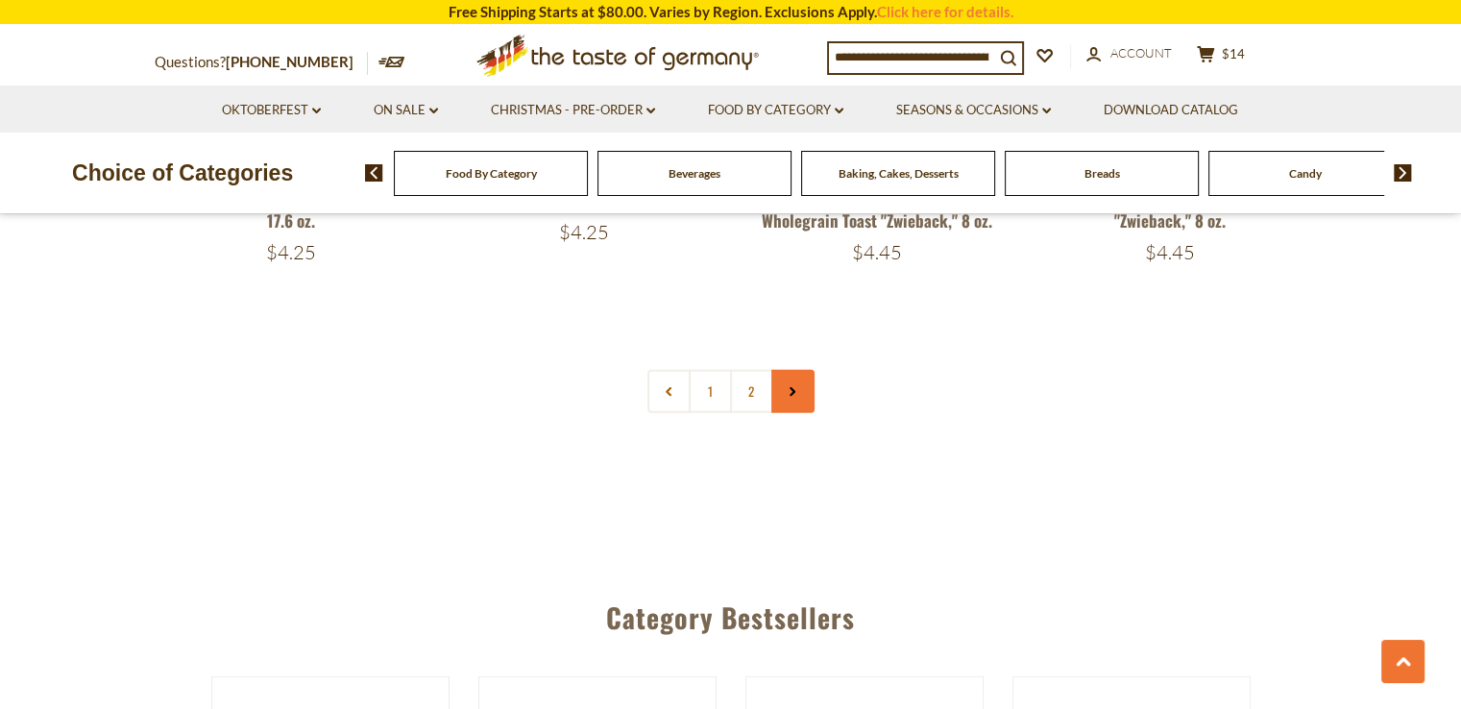
click at [804, 408] on link at bounding box center [793, 391] width 43 height 43
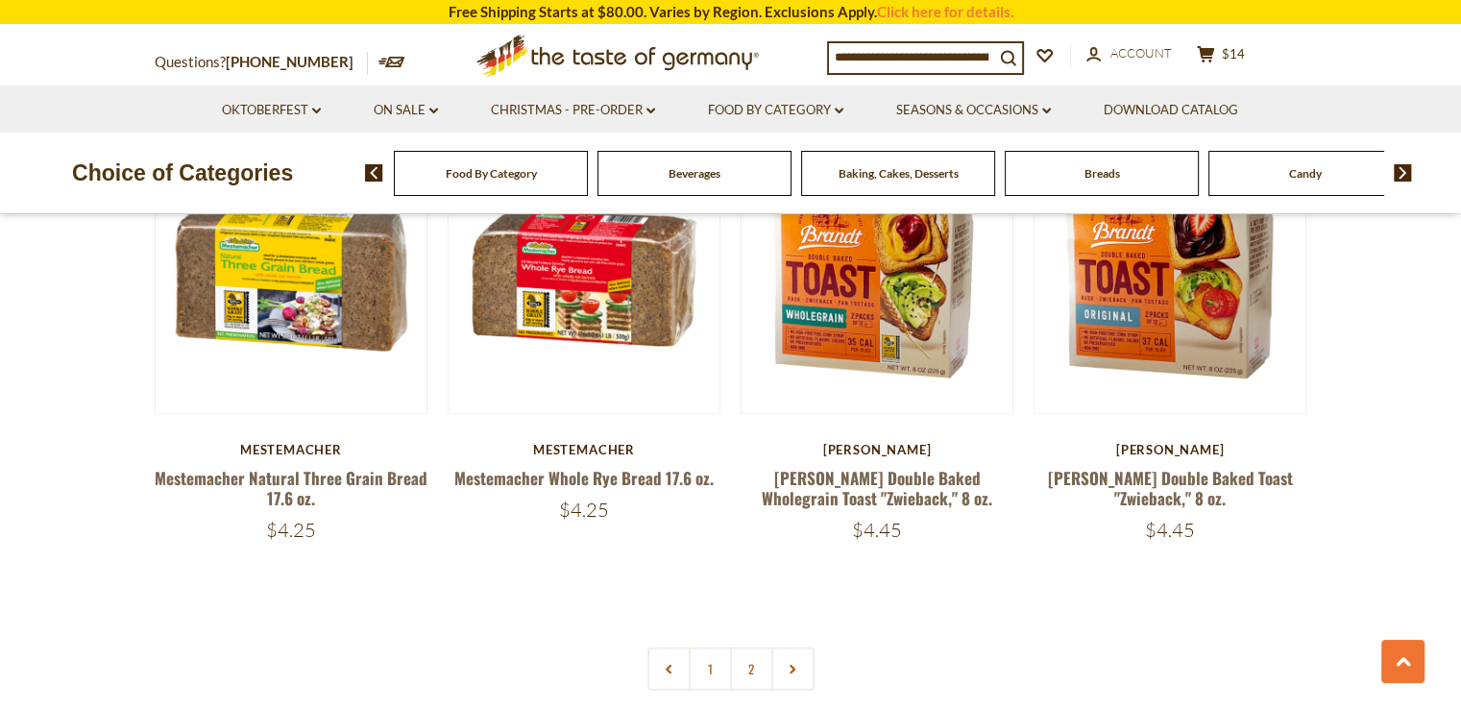
scroll to position [4708, 0]
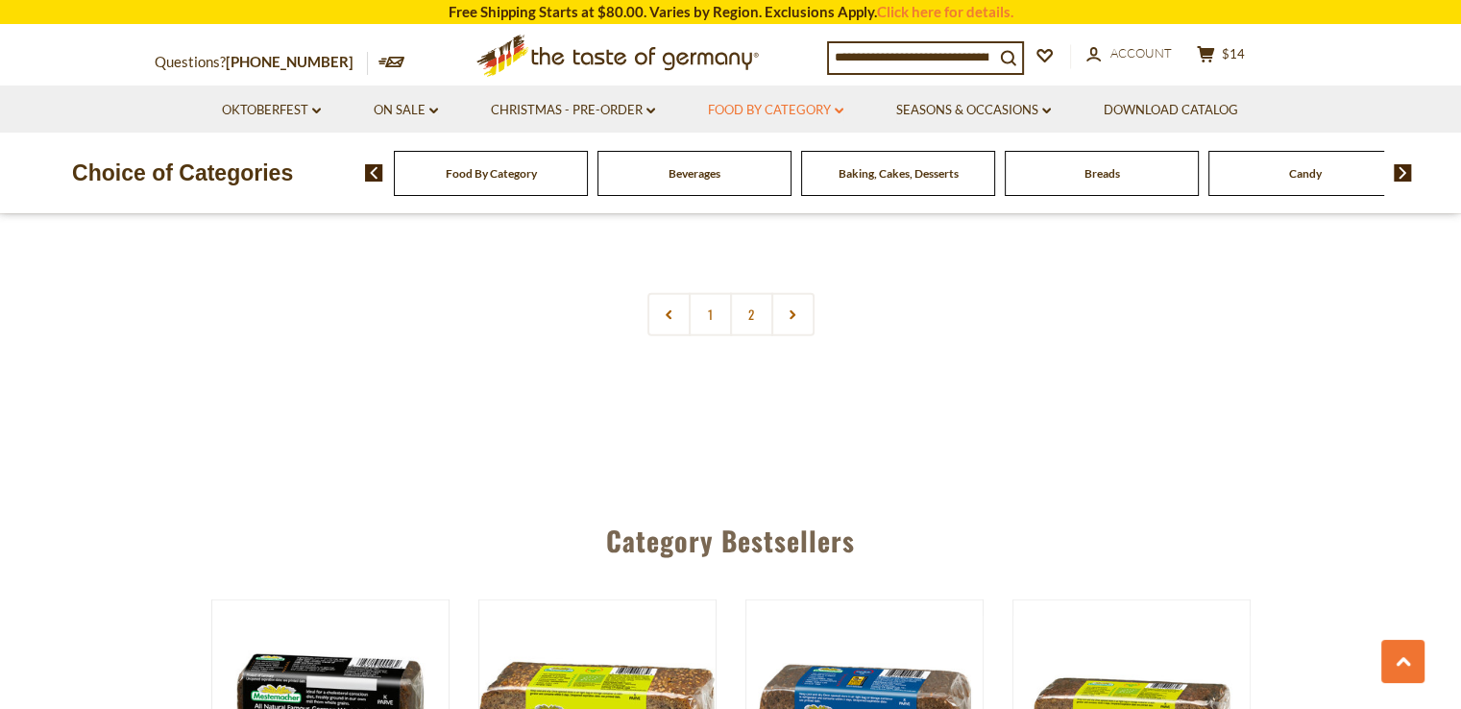
click at [812, 106] on link "Food By Category dropdown_arrow" at bounding box center [775, 110] width 135 height 21
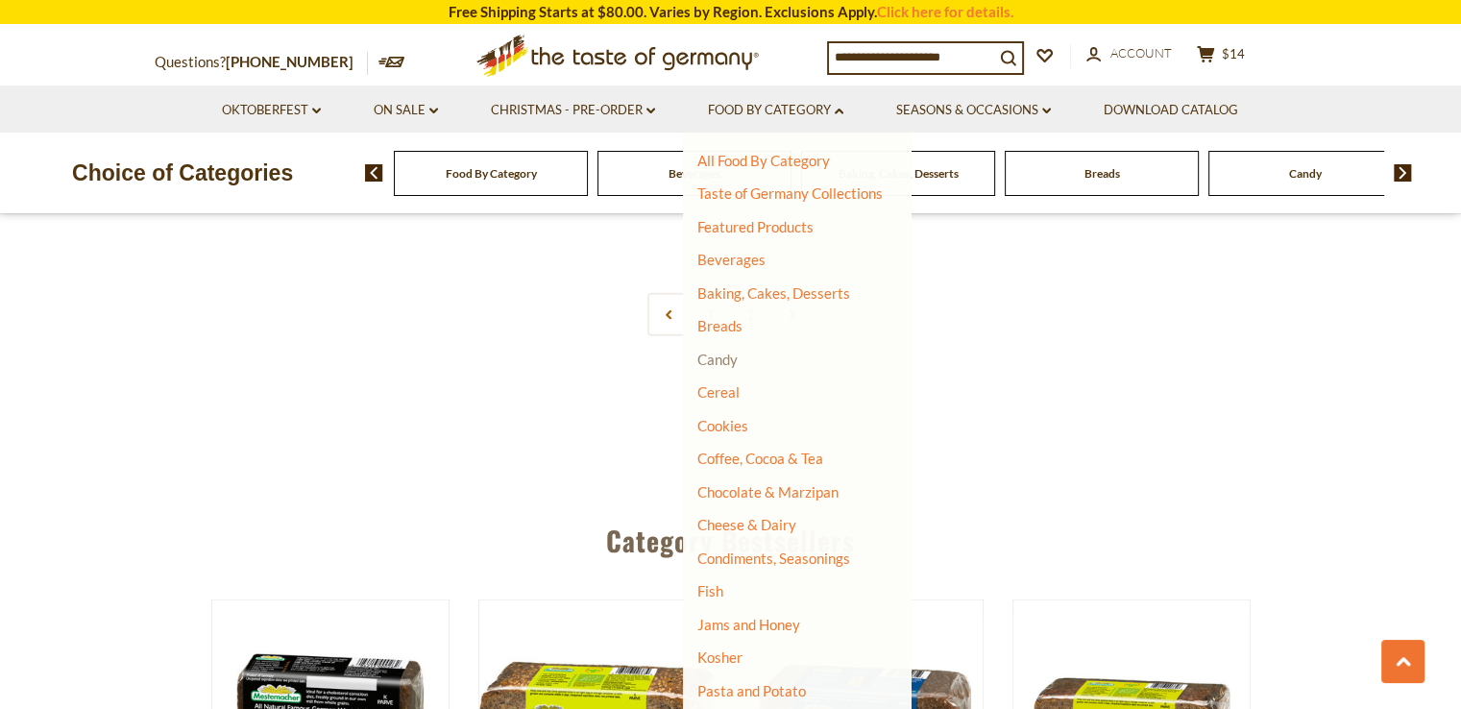
click at [727, 360] on link "Candy" at bounding box center [718, 359] width 40 height 17
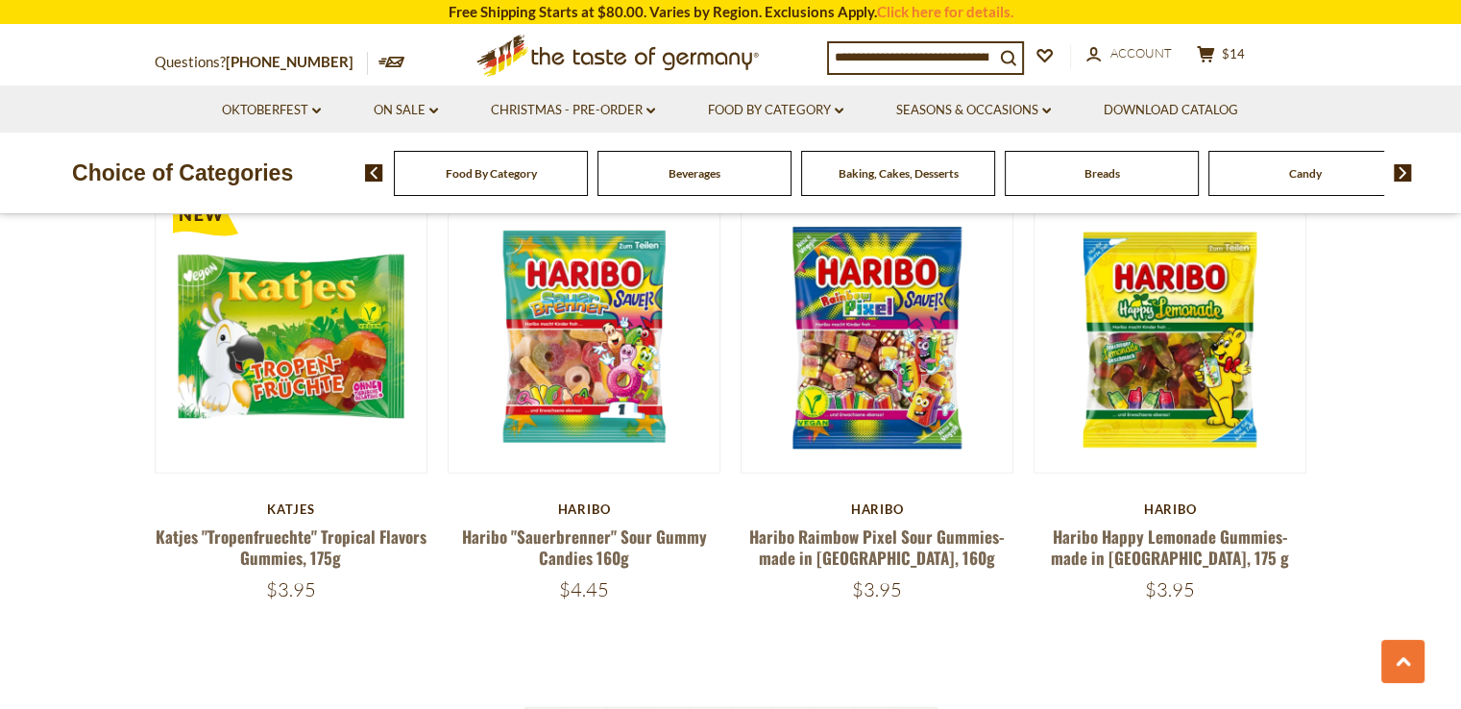
scroll to position [4416, 0]
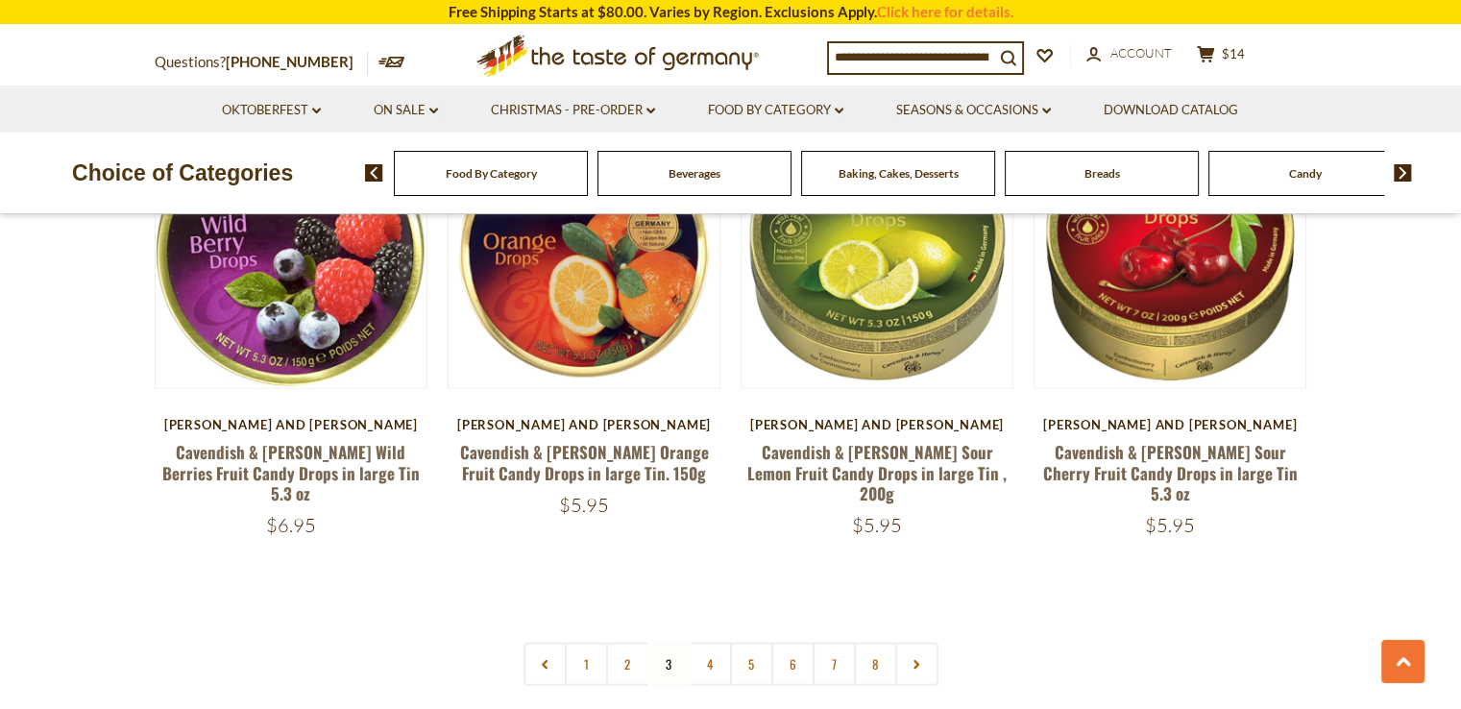
scroll to position [4462, 0]
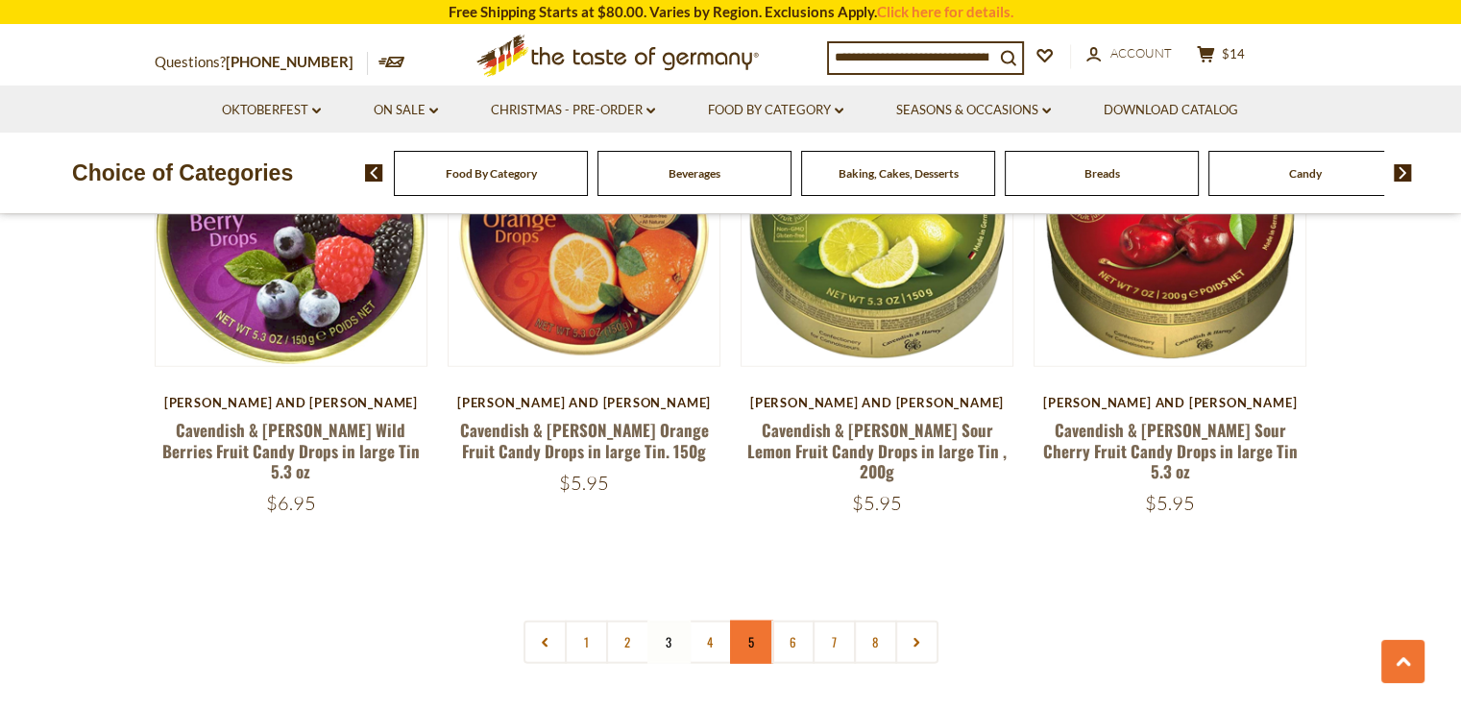
click at [736, 621] on link "5" at bounding box center [751, 642] width 43 height 43
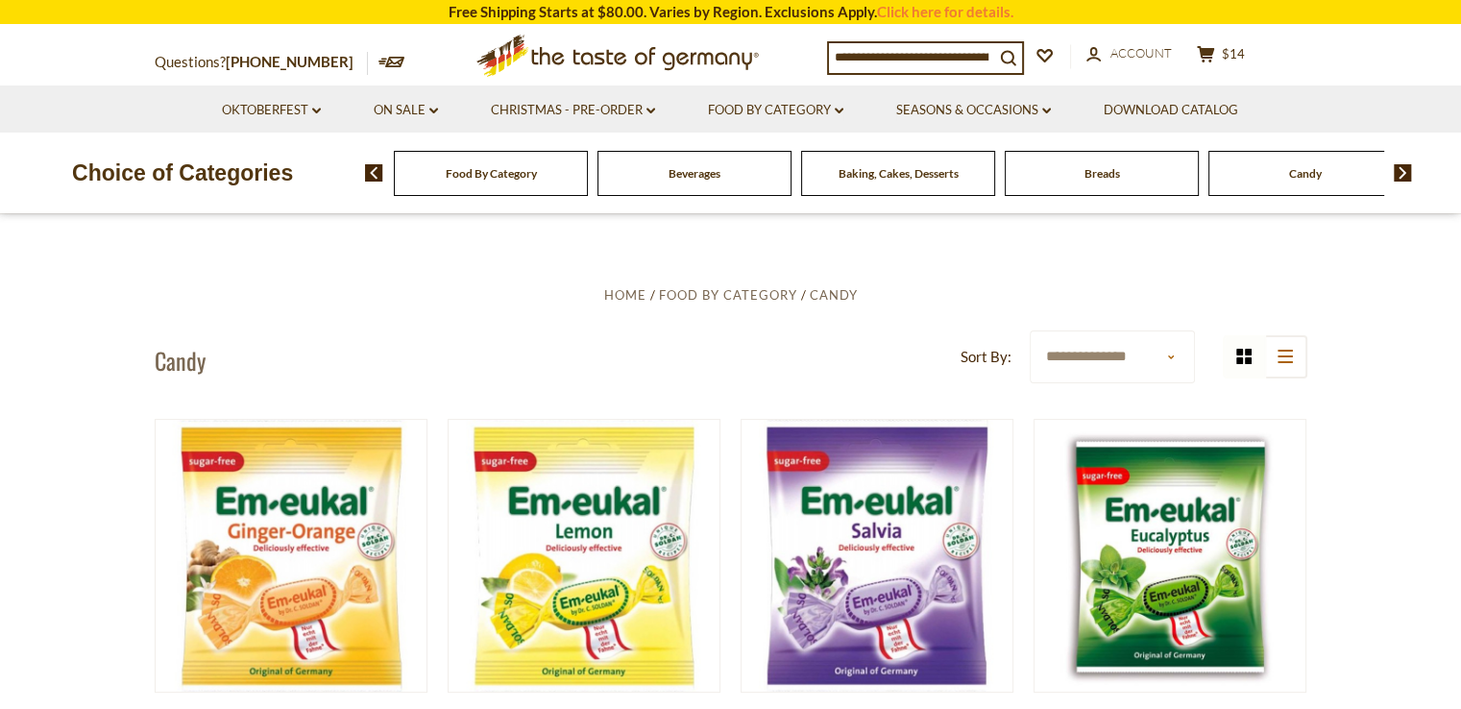
scroll to position [769, 0]
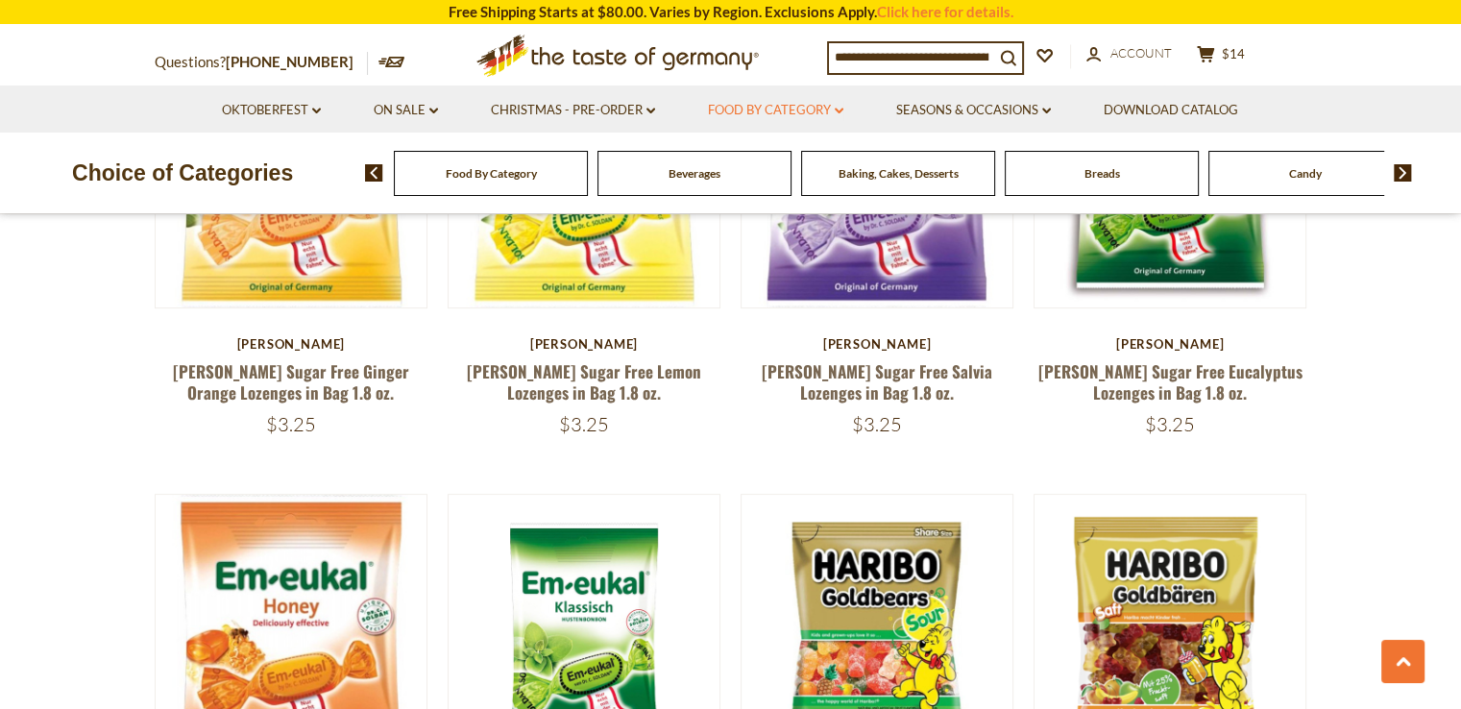
click at [807, 117] on link "Food By Category dropdown_arrow" at bounding box center [775, 110] width 135 height 21
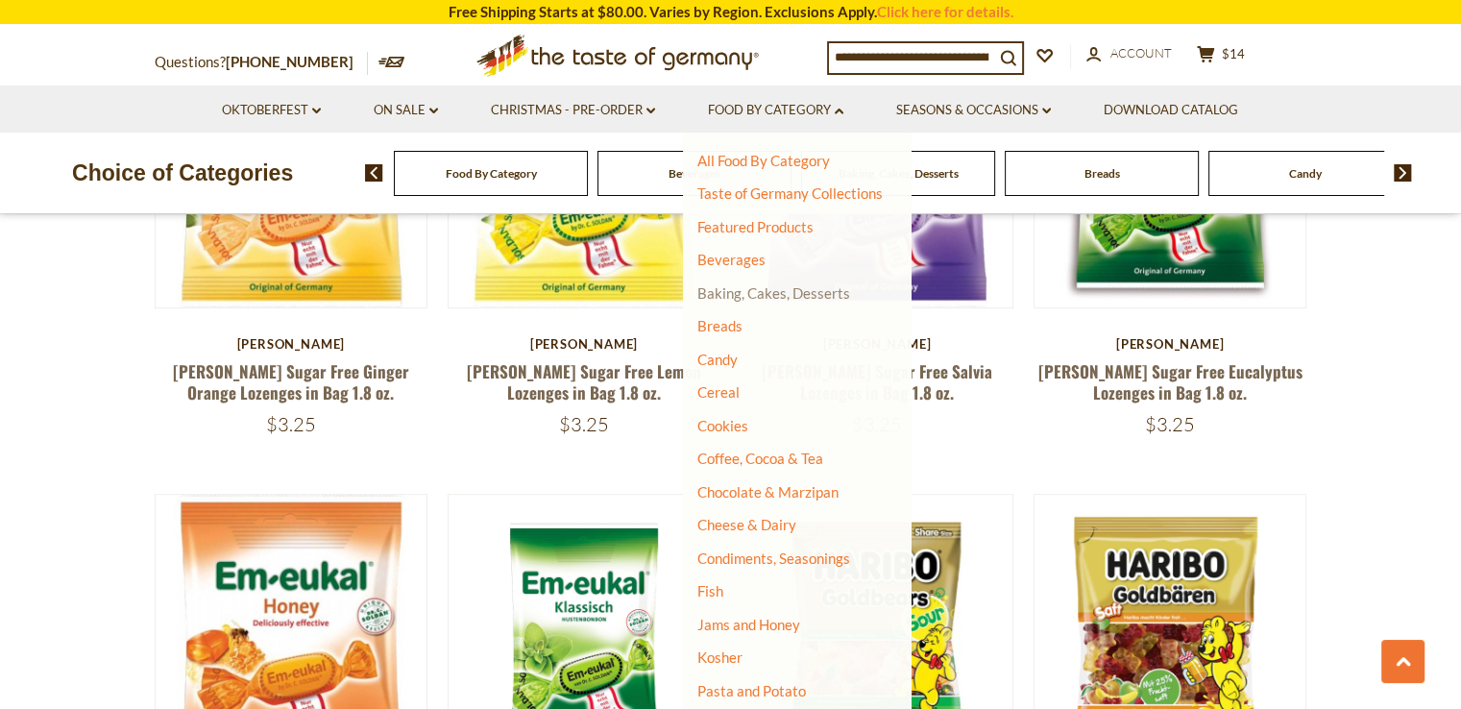
click at [769, 289] on link "Baking, Cakes, Desserts" at bounding box center [774, 292] width 153 height 17
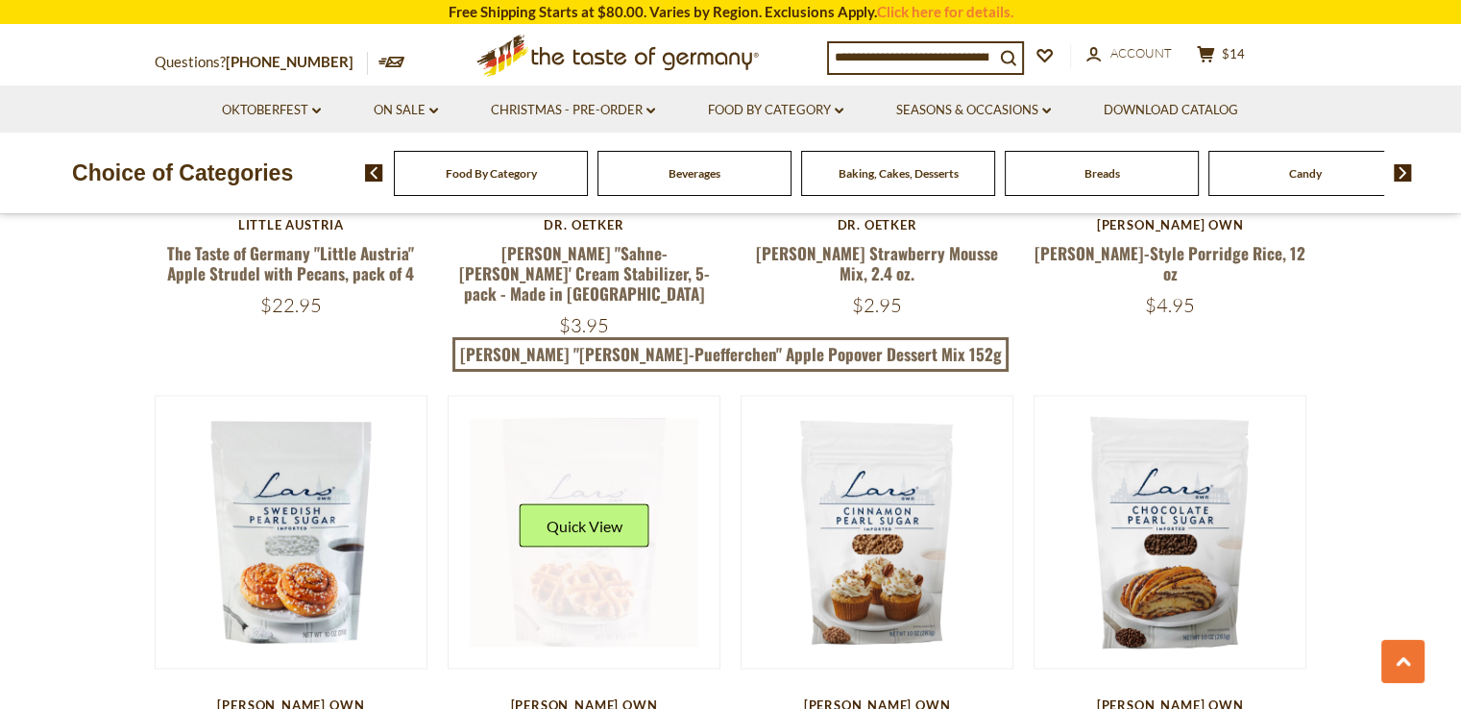
scroll to position [3363, 0]
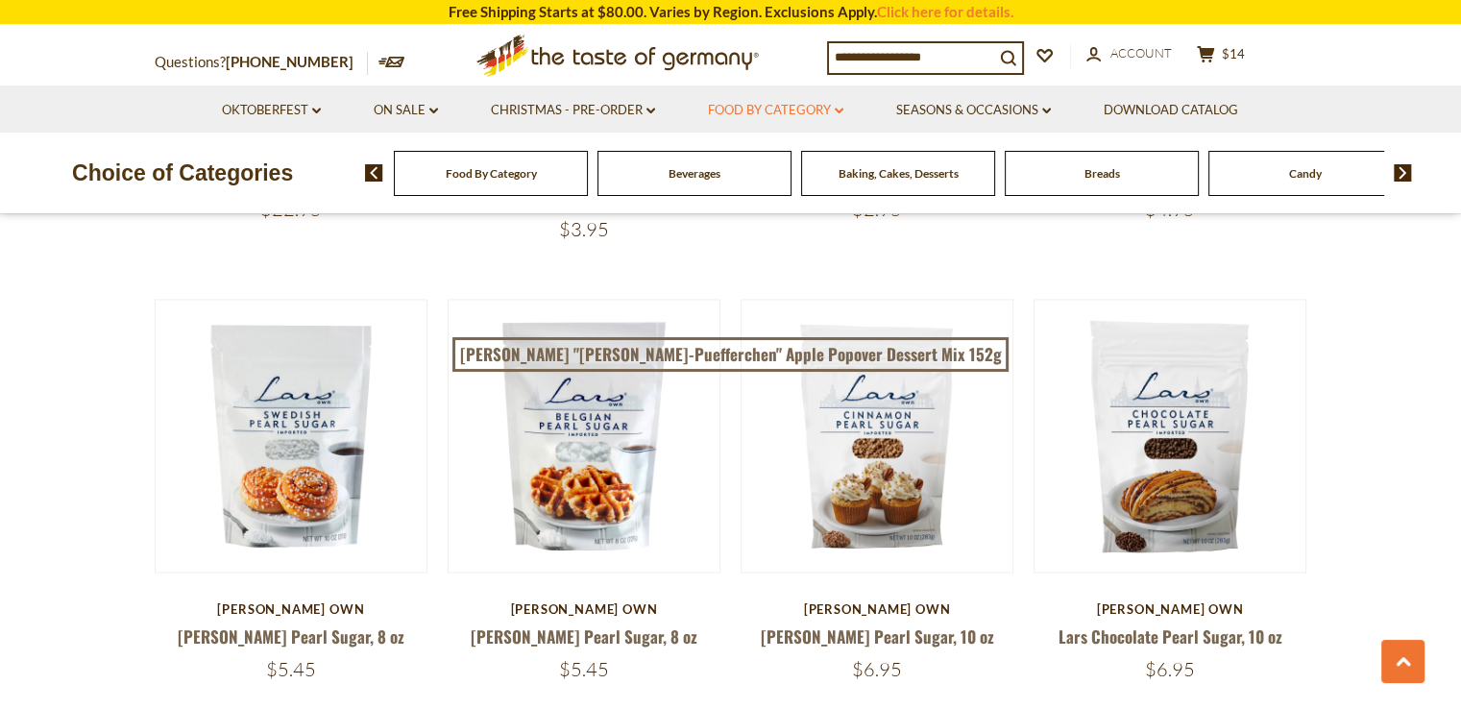
click at [756, 113] on link "Food By Category dropdown_arrow" at bounding box center [775, 110] width 135 height 21
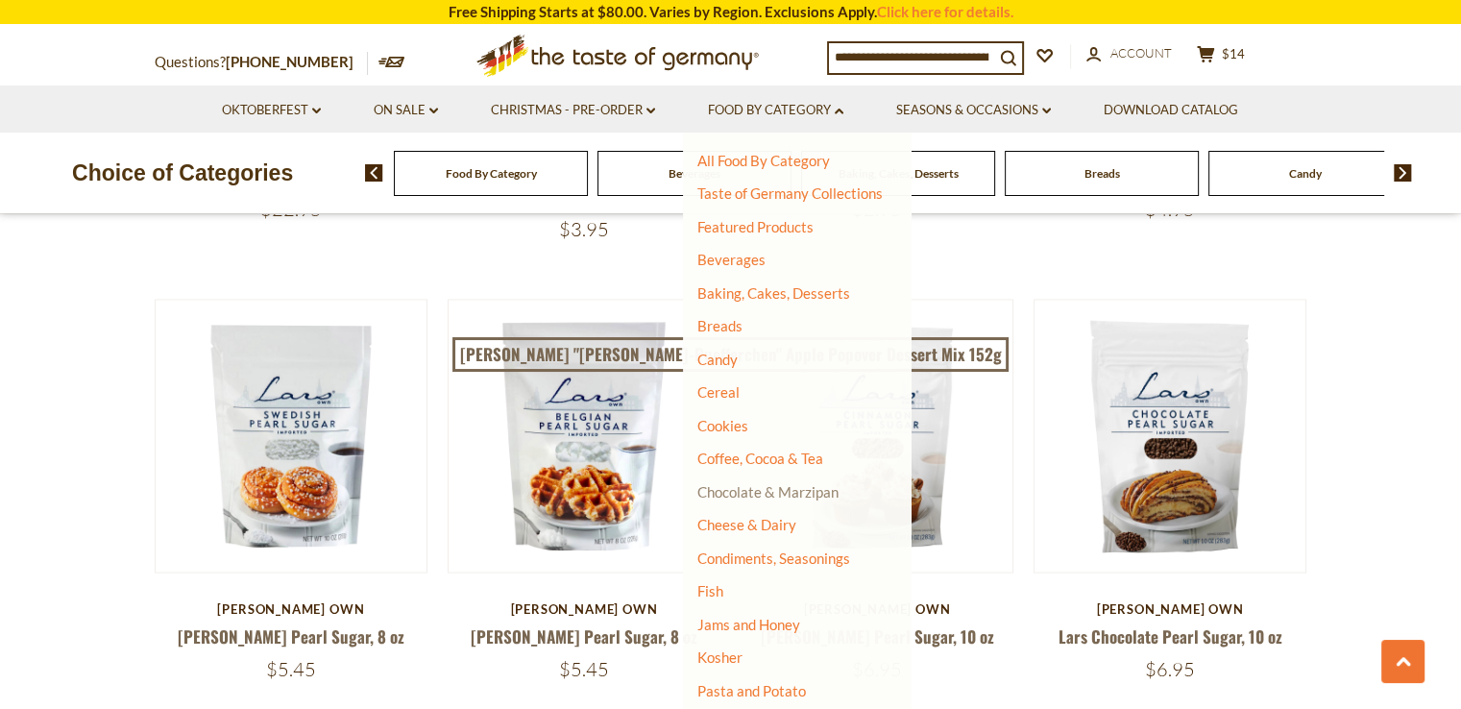
click at [754, 491] on link "Chocolate & Marzipan" at bounding box center [768, 491] width 141 height 17
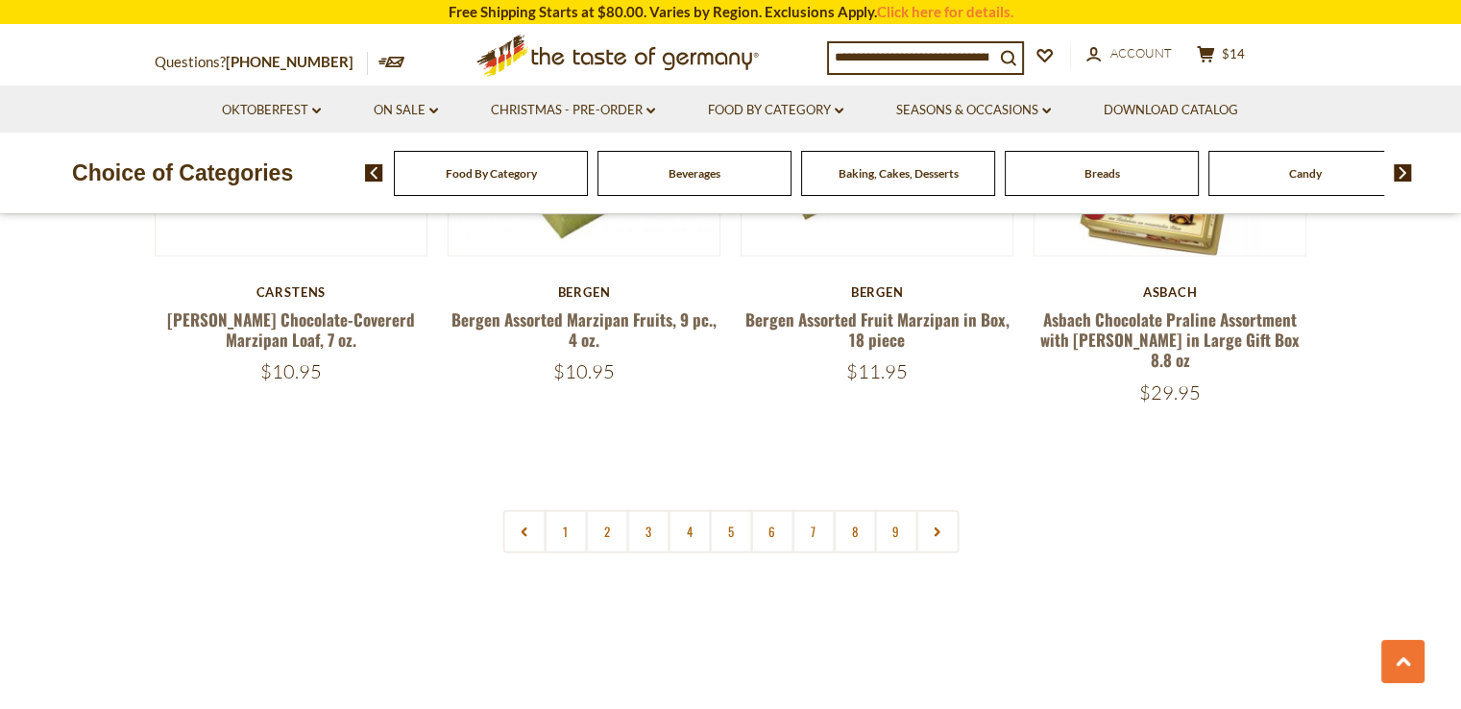
scroll to position [4516, 0]
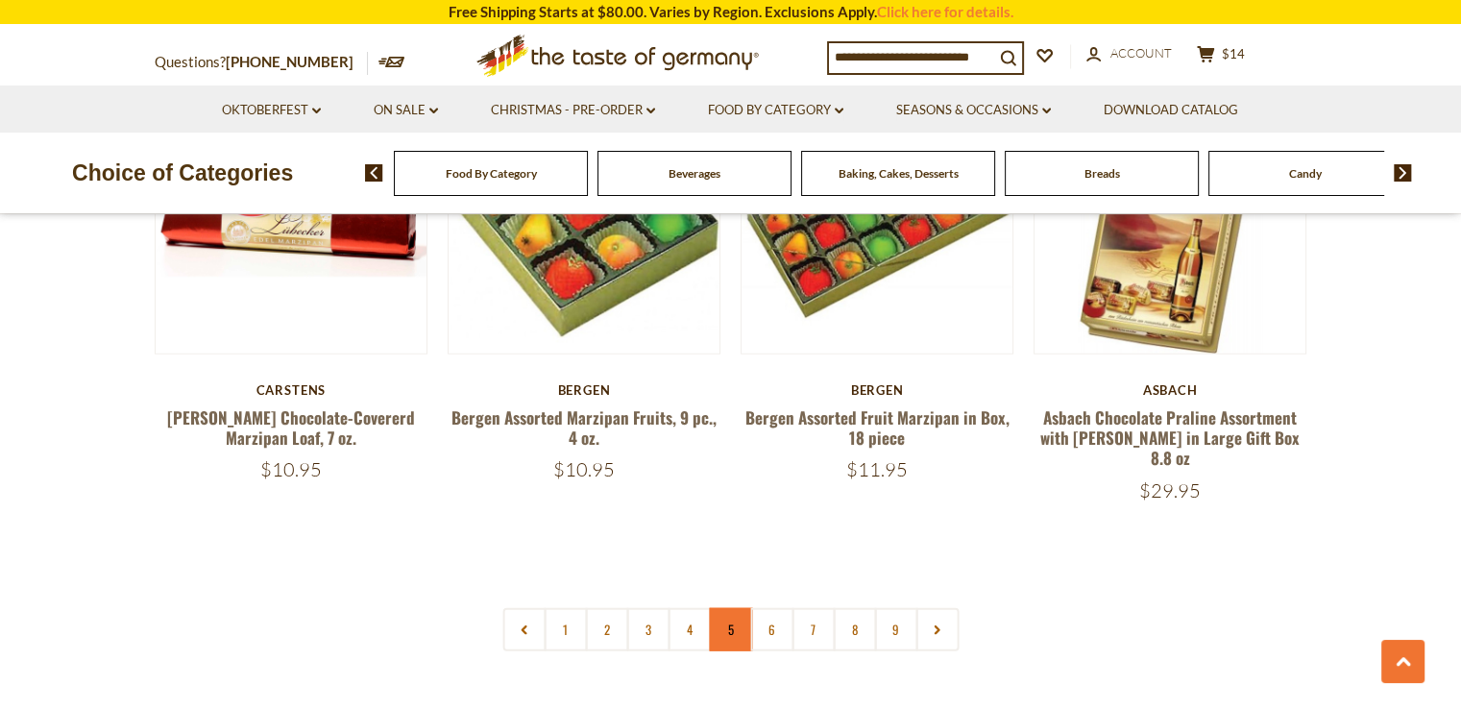
click at [724, 608] on link "5" at bounding box center [730, 629] width 43 height 43
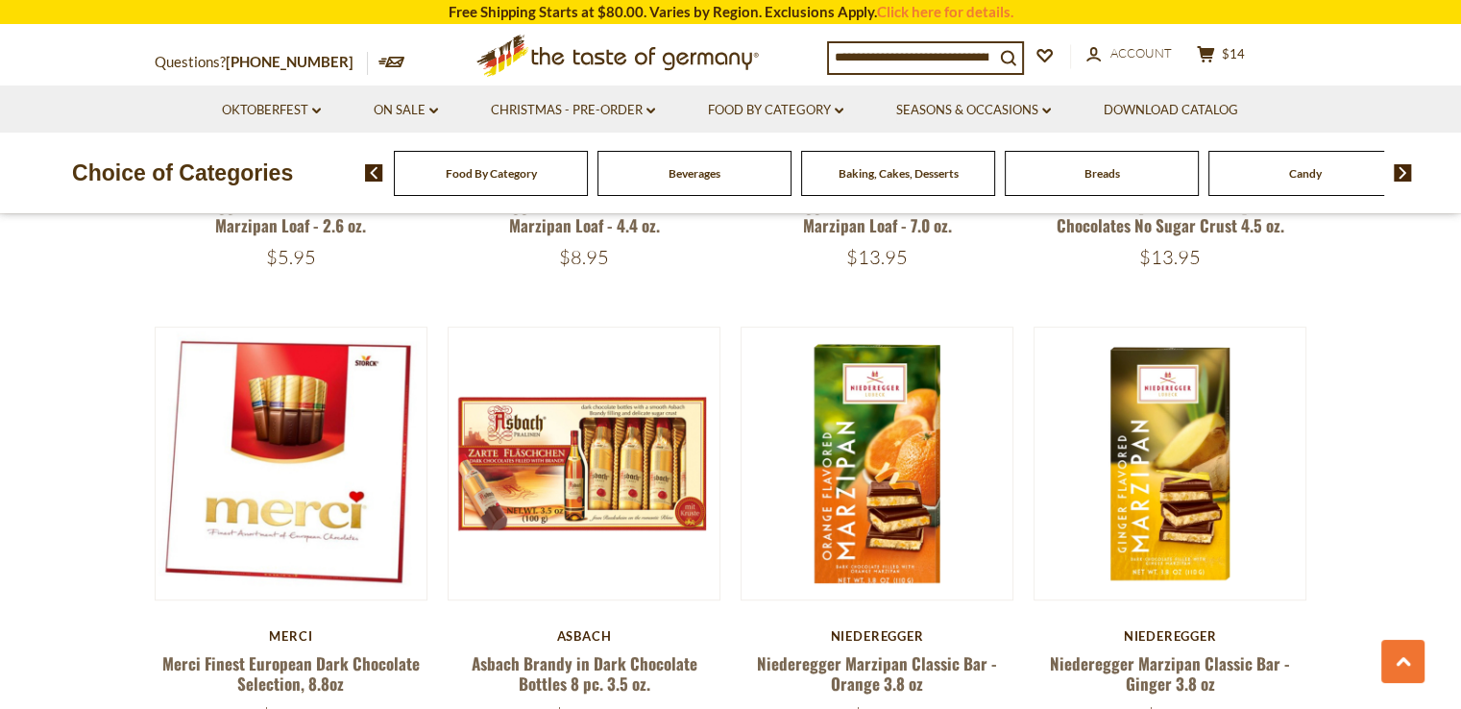
scroll to position [715, 0]
